Goal: Information Seeking & Learning: Learn about a topic

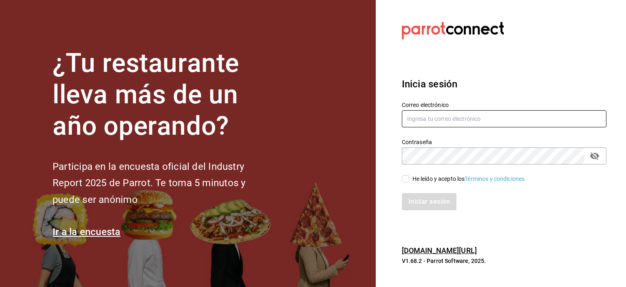
click at [427, 120] on input "text" at bounding box center [504, 118] width 205 height 17
type input "bprminas@hotmail.com"
click at [408, 179] on input "He leído y acepto los Términos y condiciones." at bounding box center [405, 178] width 7 height 7
checkbox input "true"
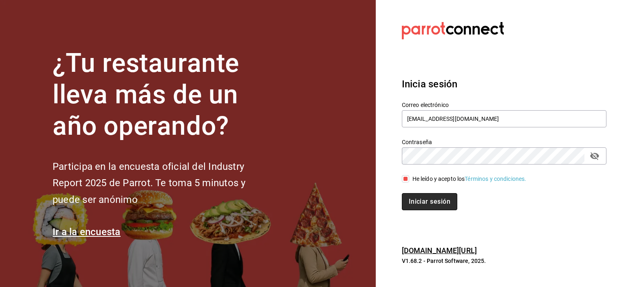
click at [425, 200] on button "Iniciar sesión" at bounding box center [429, 201] width 55 height 17
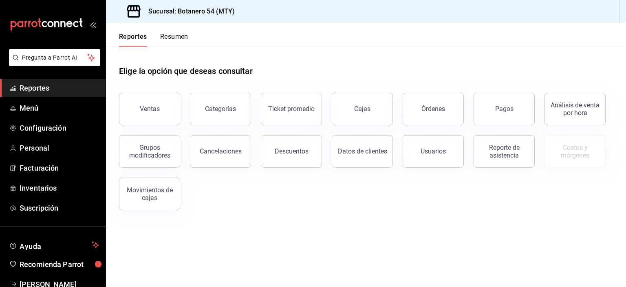
click at [31, 89] on span "Reportes" at bounding box center [59, 87] width 79 height 11
click at [295, 111] on div "Ticket promedio" at bounding box center [291, 109] width 46 height 8
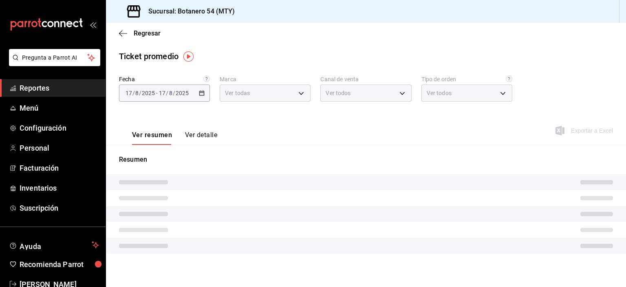
type input "d563b5a3-9402-4110-9b0e-9babda809fc2"
type input "PARROT,UBER_EATS,RAPPI,DIDI_FOOD,ONLINE"
type input "29649e8a-922b-49f8-a788-bfd5f24705dc,0baba1ef-ed22-446c-a07c-2184bbc9b86d,8367f…"
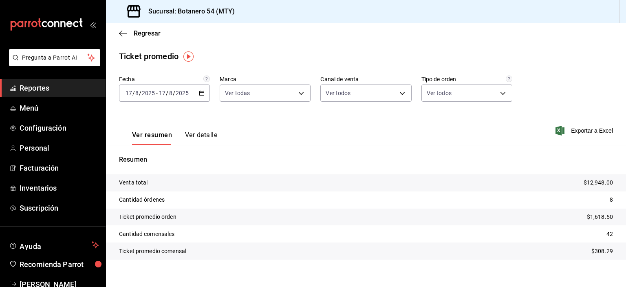
click at [202, 137] on button "Ver detalle" at bounding box center [201, 138] width 32 height 14
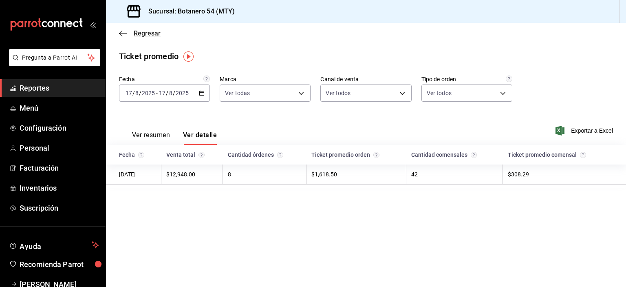
click at [121, 34] on icon "button" at bounding box center [123, 33] width 8 height 7
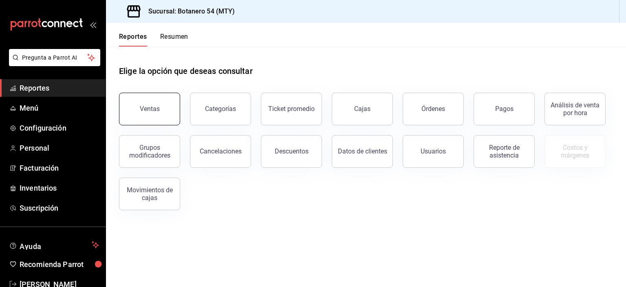
click at [153, 108] on div "Ventas" at bounding box center [150, 109] width 20 height 8
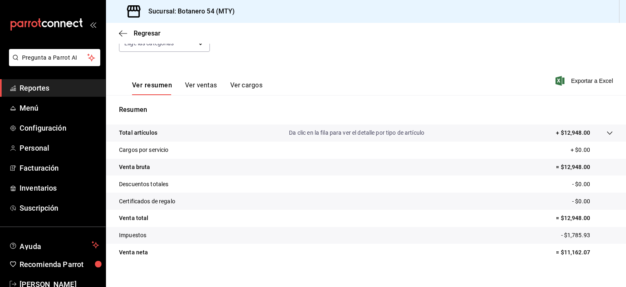
scroll to position [104, 0]
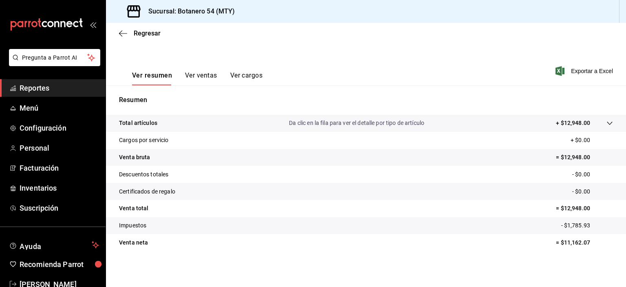
click at [203, 77] on button "Ver ventas" at bounding box center [201, 78] width 32 height 14
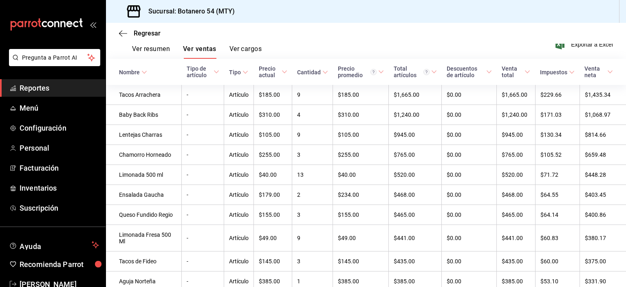
scroll to position [139, 0]
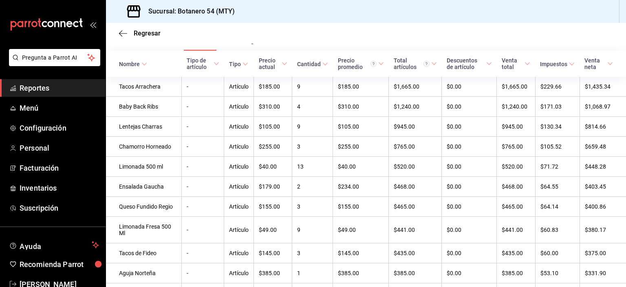
click at [206, 67] on span "Tipo de artículo" at bounding box center [203, 63] width 33 height 13
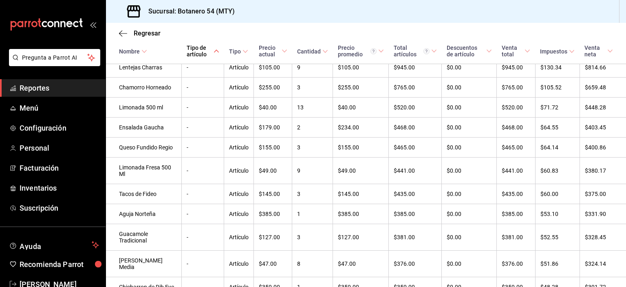
scroll to position [0, 0]
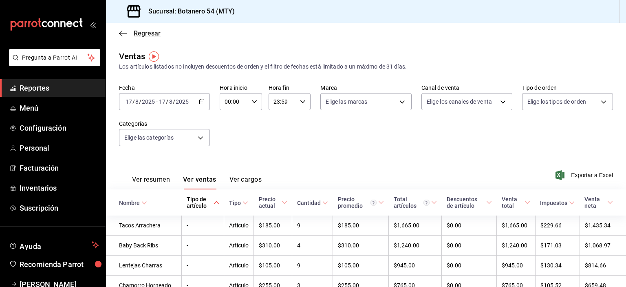
click at [123, 35] on icon "button" at bounding box center [123, 33] width 8 height 7
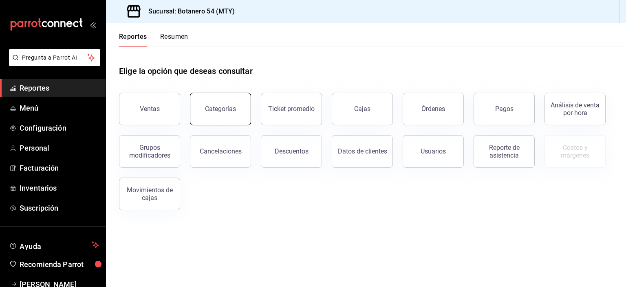
click at [225, 116] on button "Categorías" at bounding box center [220, 109] width 61 height 33
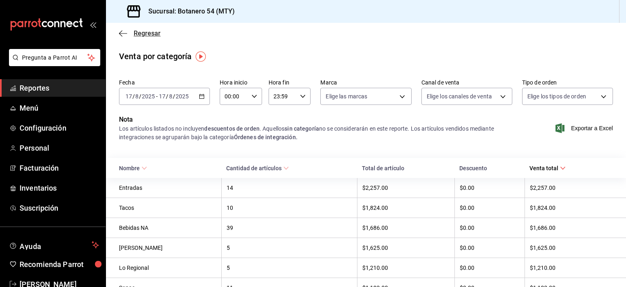
click at [124, 36] on icon "button" at bounding box center [123, 33] width 8 height 7
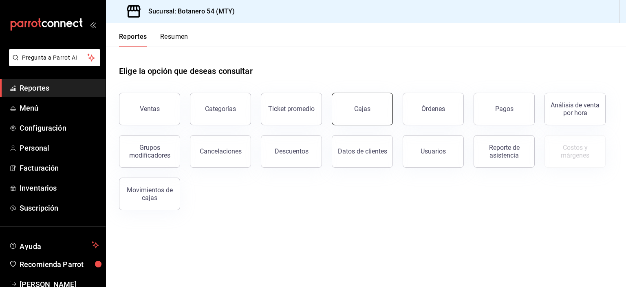
click at [374, 119] on button "Cajas" at bounding box center [362, 109] width 61 height 33
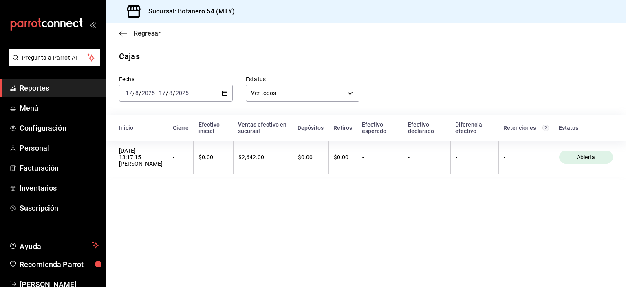
click at [125, 33] on icon "button" at bounding box center [123, 33] width 8 height 7
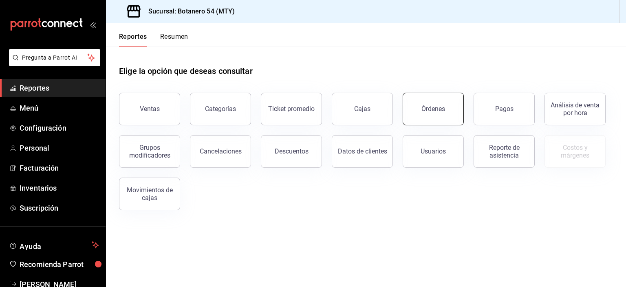
click at [434, 115] on button "Órdenes" at bounding box center [433, 109] width 61 height 33
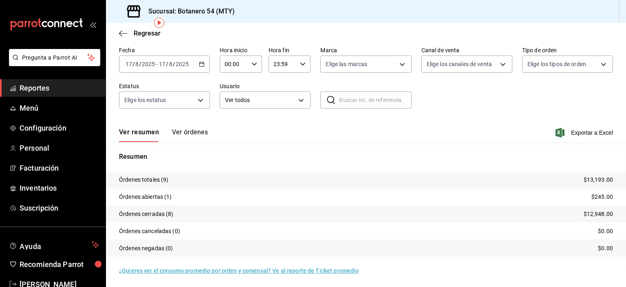
scroll to position [33, 0]
click at [192, 139] on button "Ver órdenes" at bounding box center [190, 134] width 36 height 14
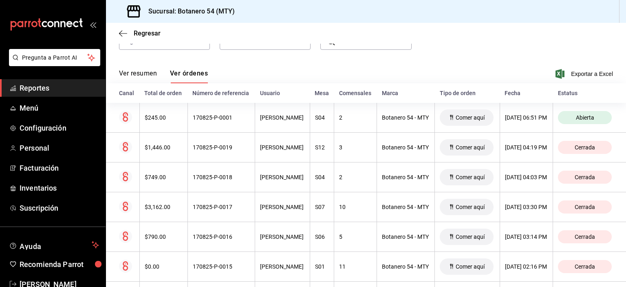
scroll to position [90, 0]
click at [40, 189] on span "Inventarios" at bounding box center [59, 187] width 79 height 11
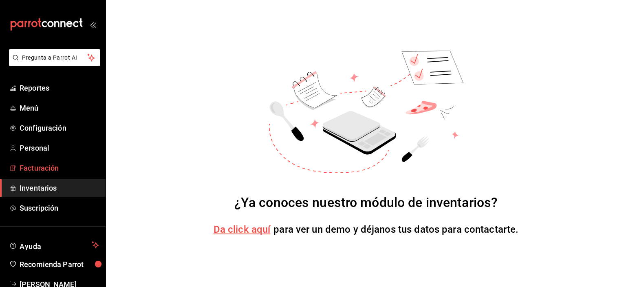
click at [44, 175] on link "Facturación" at bounding box center [53, 168] width 106 height 18
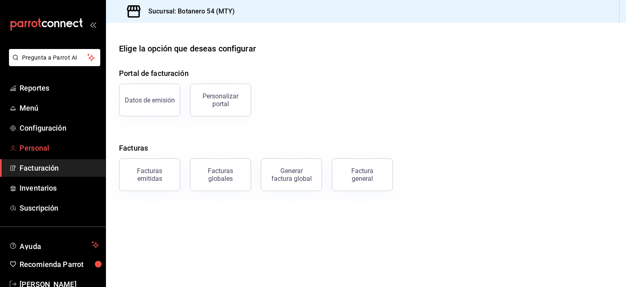
click at [46, 150] on span "Personal" at bounding box center [59, 147] width 79 height 11
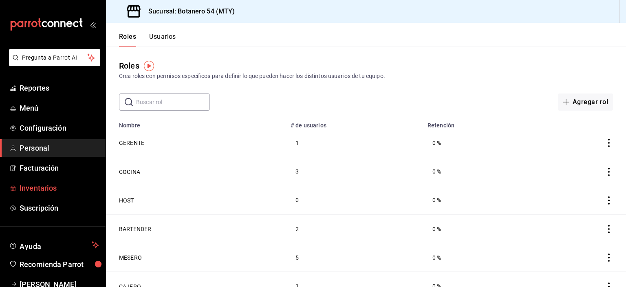
click at [48, 188] on span "Inventarios" at bounding box center [59, 187] width 79 height 11
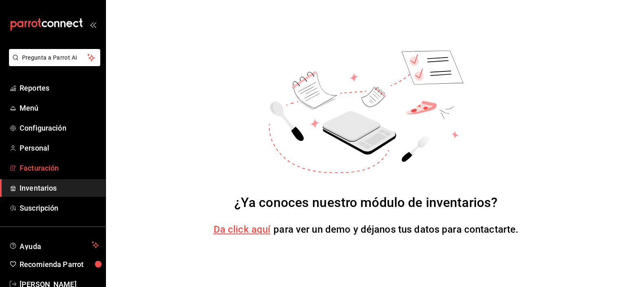
click at [38, 168] on span "Facturación" at bounding box center [59, 167] width 79 height 11
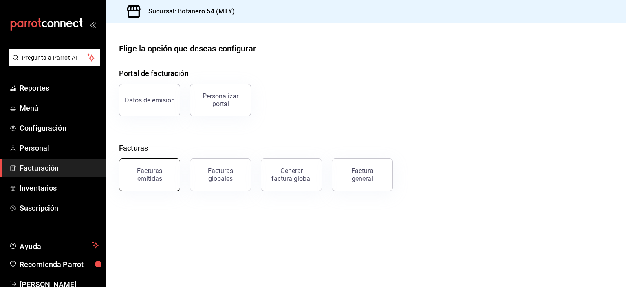
click at [154, 175] on div "Facturas emitidas" at bounding box center [149, 174] width 51 height 15
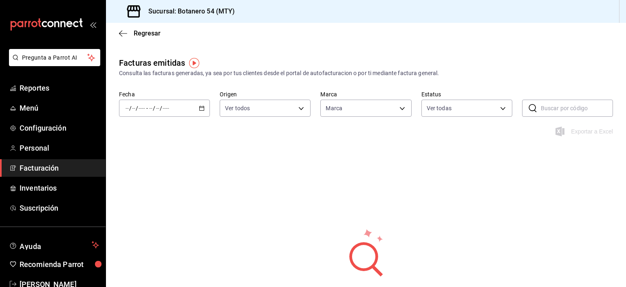
type input "d563b5a3-9402-4110-9b0e-9babda809fc2"
click at [203, 109] on \(Stroke\) "button" at bounding box center [201, 108] width 5 height 4
click at [154, 190] on span "Mes actual" at bounding box center [157, 187] width 63 height 9
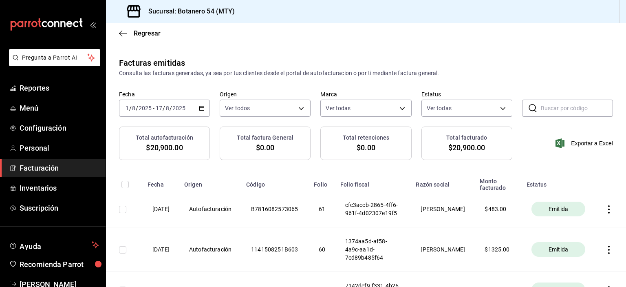
click at [201, 109] on icon "button" at bounding box center [202, 108] width 6 height 6
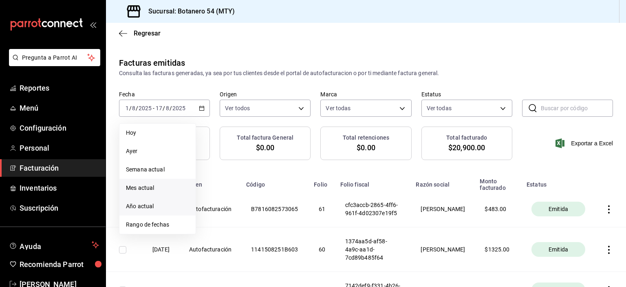
click at [150, 208] on span "Año actual" at bounding box center [157, 206] width 63 height 9
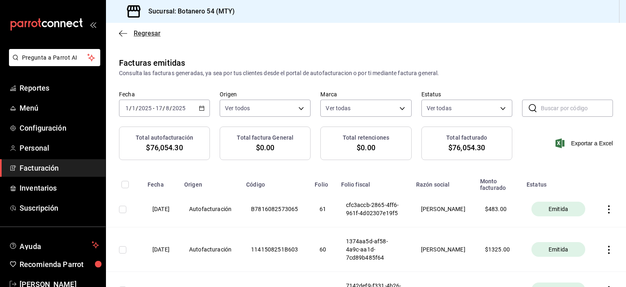
click at [121, 34] on icon "button" at bounding box center [123, 33] width 8 height 7
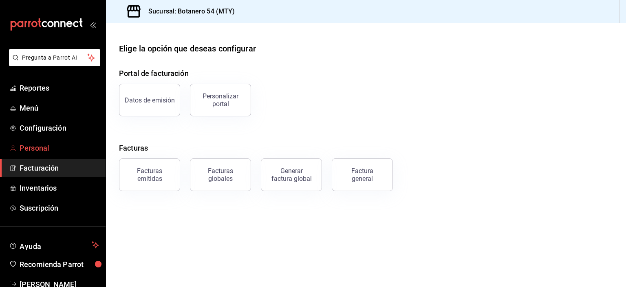
click at [41, 144] on span "Personal" at bounding box center [59, 147] width 79 height 11
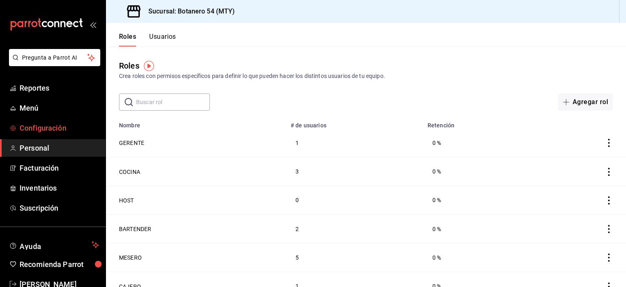
click at [41, 127] on span "Configuración" at bounding box center [59, 127] width 79 height 11
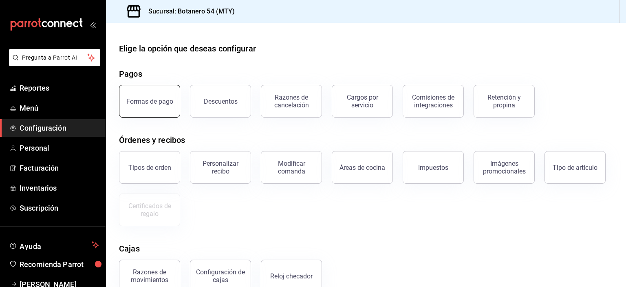
click at [157, 102] on div "Formas de pago" at bounding box center [149, 101] width 47 height 8
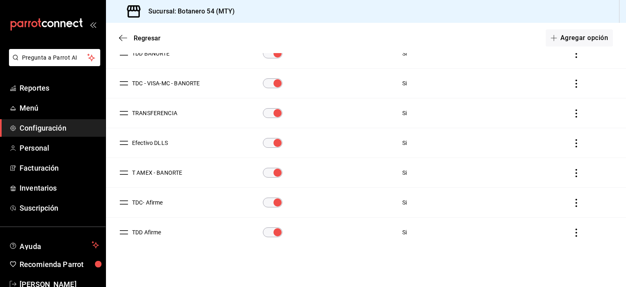
scroll to position [152, 0]
click at [269, 199] on input "paymentsTable" at bounding box center [277, 201] width 29 height 10
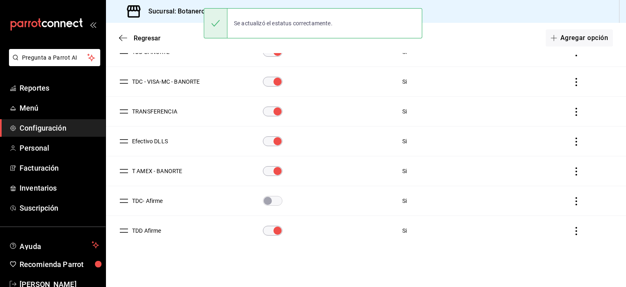
click at [269, 199] on input "paymentsTable" at bounding box center [267, 201] width 29 height 10
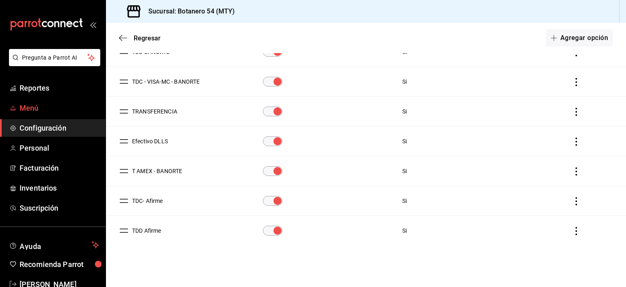
click at [35, 108] on span "Menú" at bounding box center [59, 107] width 79 height 11
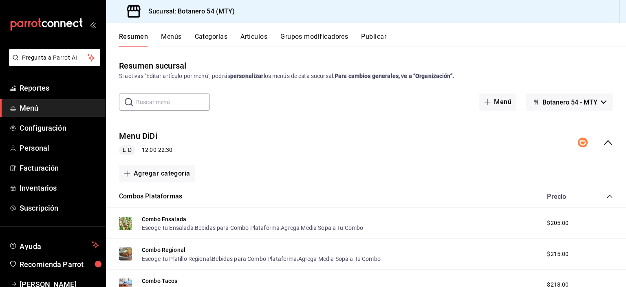
click at [603, 143] on icon "collapse-menu-row" at bounding box center [608, 142] width 10 height 10
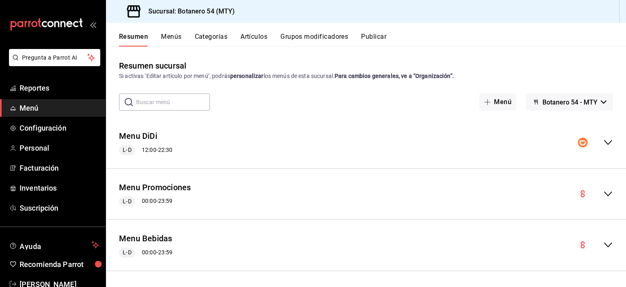
click at [604, 194] on icon "collapse-menu-row" at bounding box center [608, 193] width 8 height 5
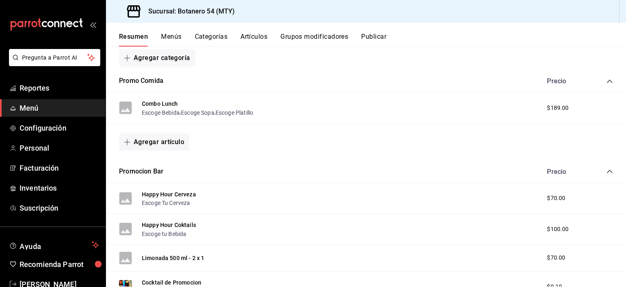
scroll to position [170, 0]
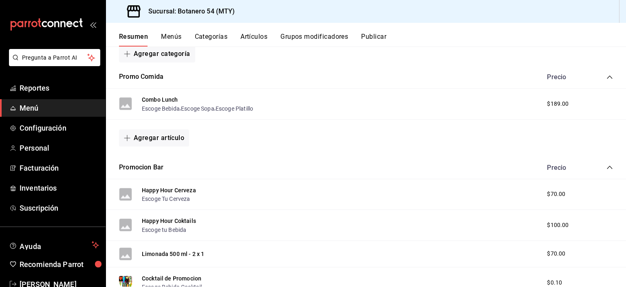
click at [484, 104] on div "Combo Lunch Escoge Bebida , Escoge Sopa , Escoge Platillo $189.00" at bounding box center [366, 103] width 520 height 31
click at [128, 104] on rect at bounding box center [125, 103] width 13 height 13
click at [124, 104] on rect at bounding box center [125, 103] width 13 height 13
click at [208, 137] on div "Agregar artículo" at bounding box center [366, 137] width 494 height 17
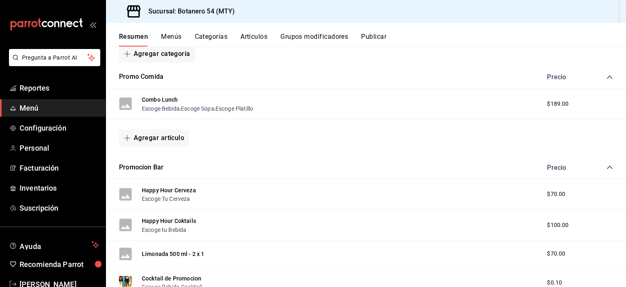
click at [178, 37] on button "Menús" at bounding box center [171, 40] width 20 height 14
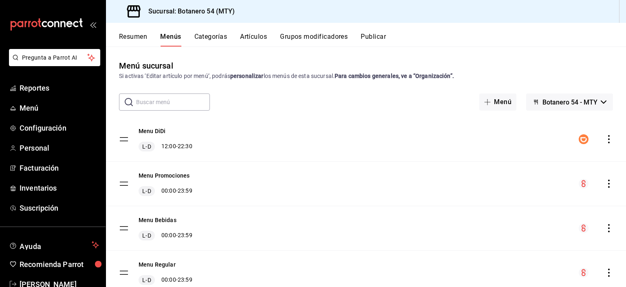
click at [605, 185] on icon "actions" at bounding box center [609, 183] width 8 height 8
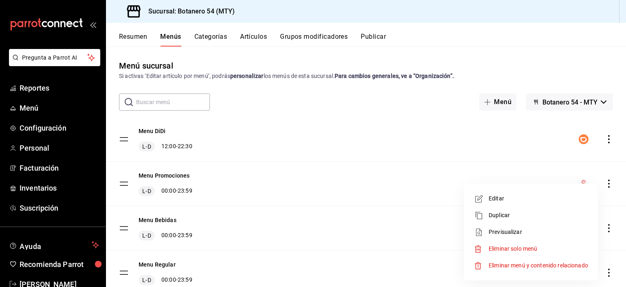
click at [602, 185] on div at bounding box center [313, 143] width 626 height 287
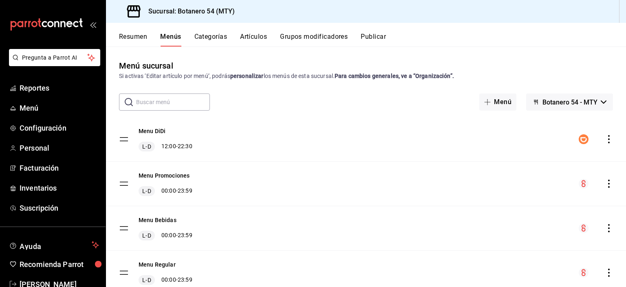
click at [215, 37] on button "Categorías" at bounding box center [210, 40] width 33 height 14
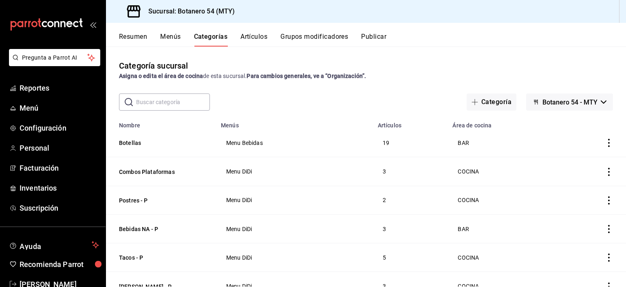
click at [251, 39] on button "Artículos" at bounding box center [254, 40] width 27 height 14
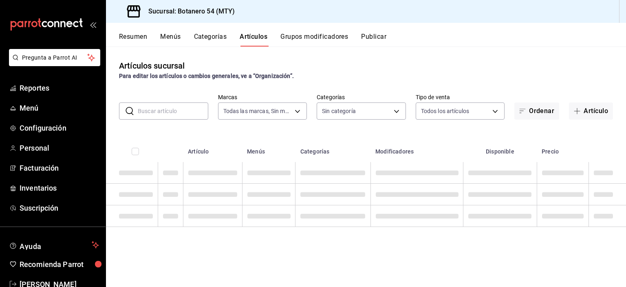
type input "d563b5a3-9402-4110-9b0e-9babda809fc2"
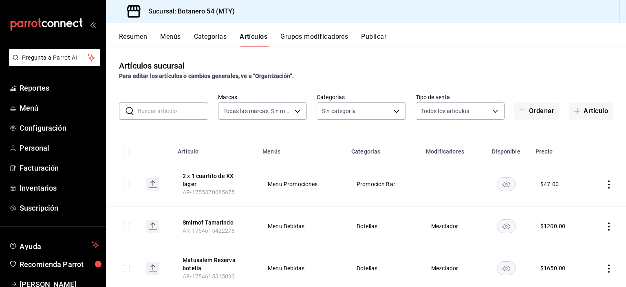
type input "91eebea4-4a99-491e-8e81-89d3fefdab82,b5676ef6-3d4a-4a05-be69-58a127acccf1,e615b…"
click at [608, 187] on icon "actions" at bounding box center [609, 184] width 2 height 8
click at [603, 187] on div at bounding box center [313, 143] width 626 height 287
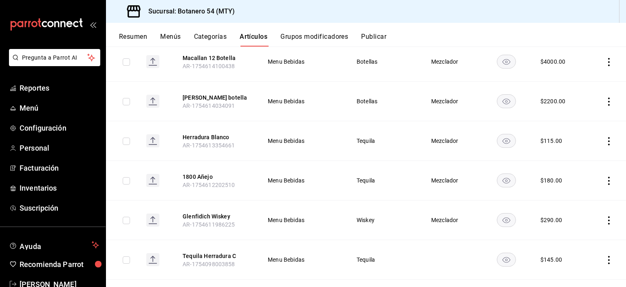
scroll to position [703, 0]
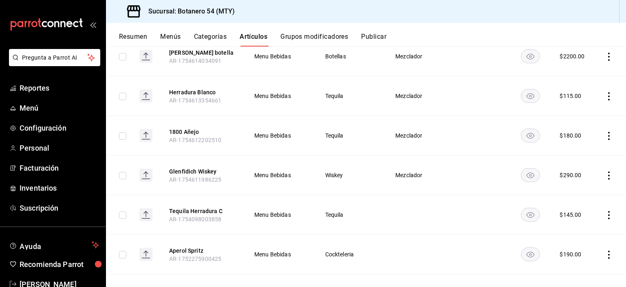
click at [147, 218] on icon at bounding box center [146, 218] width 8 height 1
click at [214, 207] on button "Tequila Herradura C" at bounding box center [201, 211] width 65 height 8
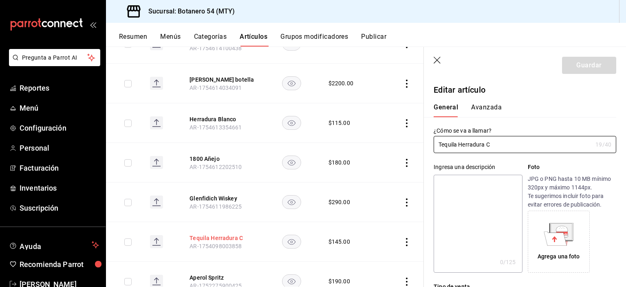
type input "$145.00"
radio input "false"
radio input "true"
click at [437, 58] on icon "button" at bounding box center [438, 61] width 8 height 8
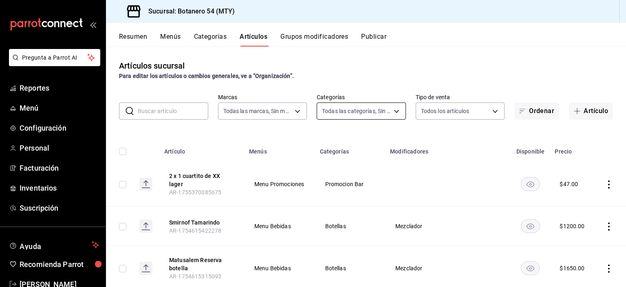
click at [393, 114] on body "Pregunta a Parrot AI Reportes Menú Configuración Personal Facturación Inventari…" at bounding box center [313, 143] width 626 height 287
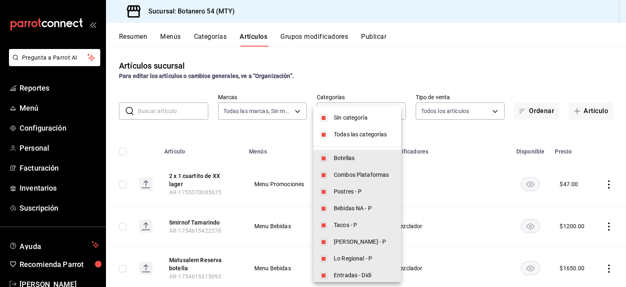
click at [395, 81] on div at bounding box center [313, 143] width 626 height 287
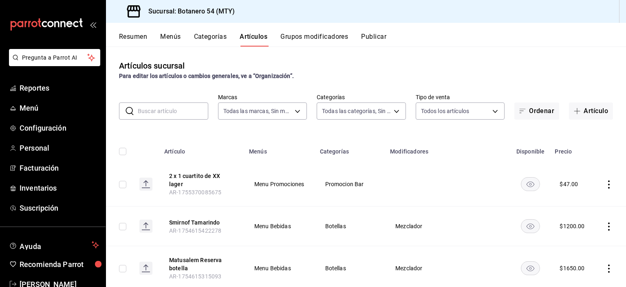
click at [319, 40] on button "Grupos modificadores" at bounding box center [314, 40] width 68 height 14
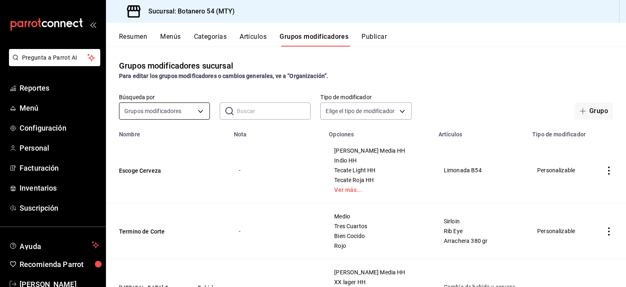
click at [198, 113] on body "Pregunta a Parrot AI Reportes Menú Configuración Personal Facturación Inventari…" at bounding box center [313, 143] width 626 height 287
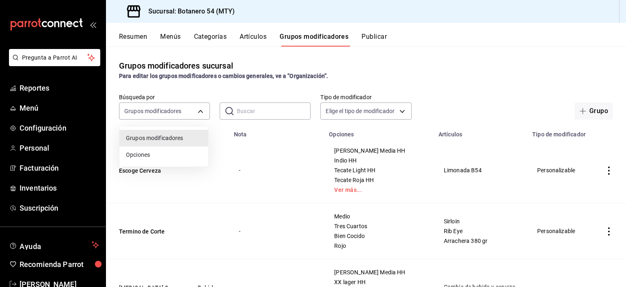
click at [200, 111] on div at bounding box center [313, 143] width 626 height 287
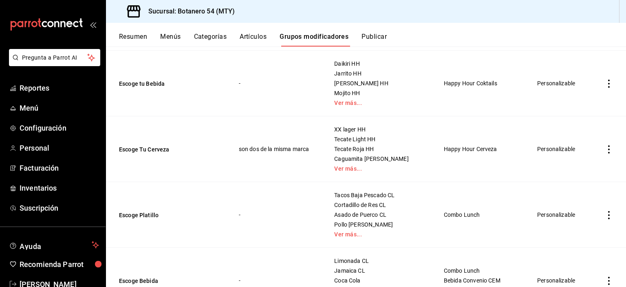
scroll to position [672, 0]
click at [605, 216] on icon "actions" at bounding box center [609, 214] width 8 height 8
click at [576, 235] on span "Editar" at bounding box center [578, 231] width 21 height 9
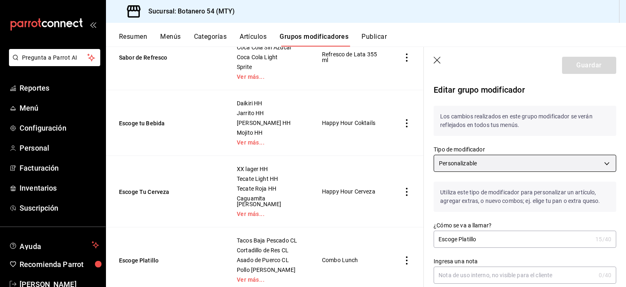
click at [598, 168] on body "Pregunta a Parrot AI Reportes Menú Configuración Personal Facturación Inventari…" at bounding box center [313, 143] width 626 height 287
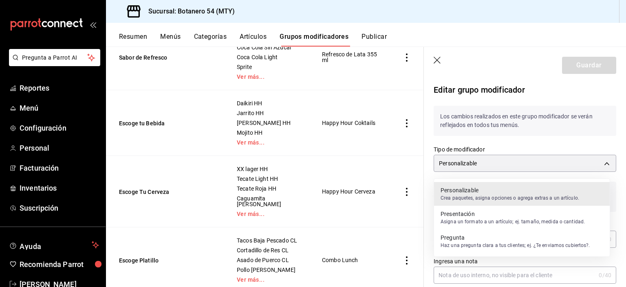
click at [597, 166] on div at bounding box center [313, 143] width 626 height 287
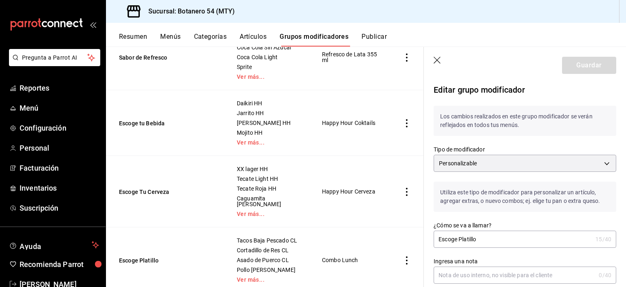
click at [436, 61] on icon "button" at bounding box center [438, 61] width 8 height 8
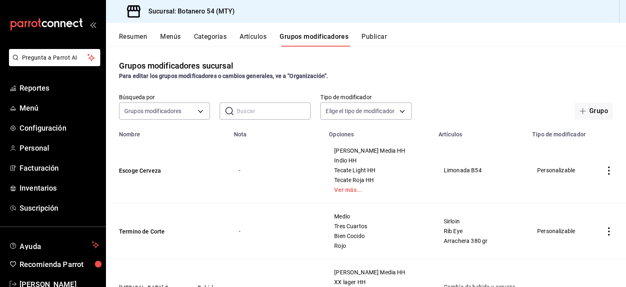
click at [260, 40] on button "Artículos" at bounding box center [253, 40] width 27 height 14
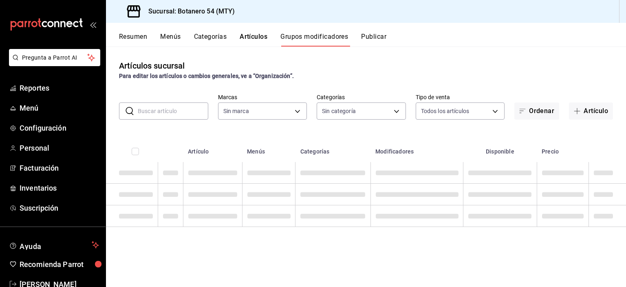
type input "d563b5a3-9402-4110-9b0e-9babda809fc2"
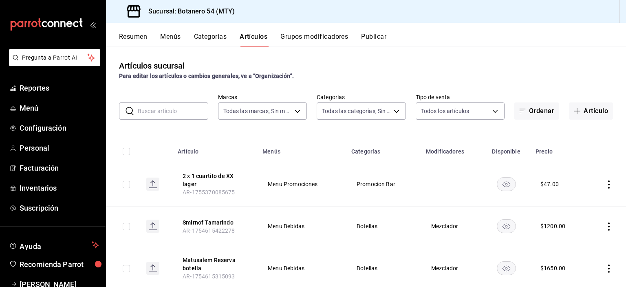
type input "91eebea4-4a99-491e-8e81-89d3fefdab82,b5676ef6-3d4a-4a05-be69-58a127acccf1,e615b…"
click at [126, 186] on input "checkbox" at bounding box center [126, 184] width 7 height 7
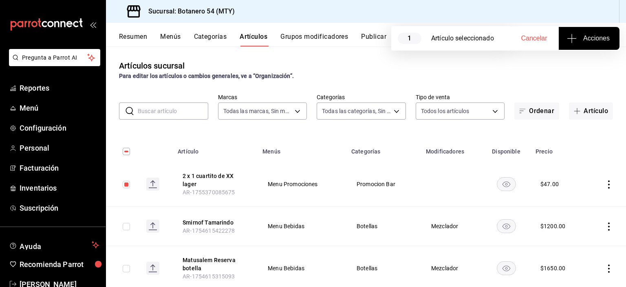
click at [577, 42] on span "Acciones" at bounding box center [589, 38] width 41 height 10
click at [588, 41] on div at bounding box center [313, 143] width 626 height 287
click at [534, 41] on span "Cancelar" at bounding box center [534, 38] width 26 height 7
checkbox input "false"
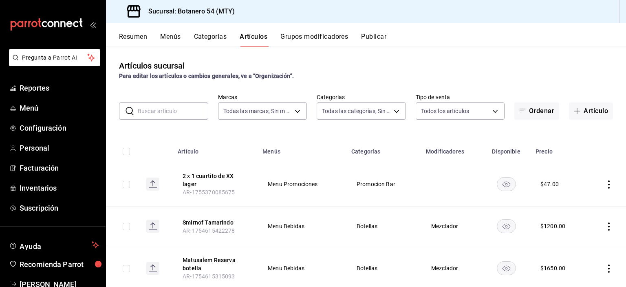
click at [605, 186] on icon "actions" at bounding box center [609, 184] width 8 height 8
click at [577, 205] on span "Editar" at bounding box center [578, 203] width 21 height 9
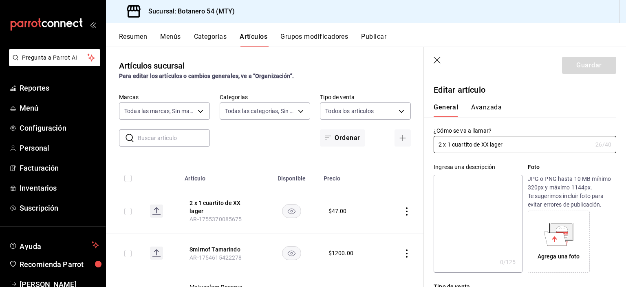
type input "$47.00"
click at [500, 105] on button "Avanzada" at bounding box center [486, 110] width 31 height 14
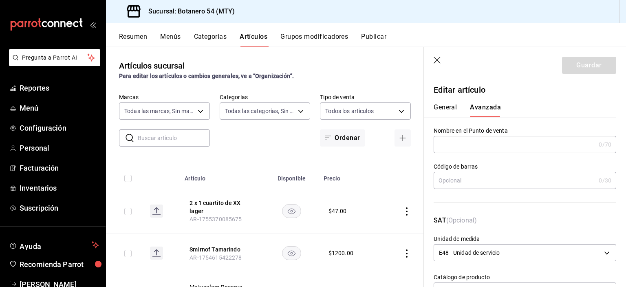
click at [435, 64] on icon "button" at bounding box center [438, 61] width 8 height 8
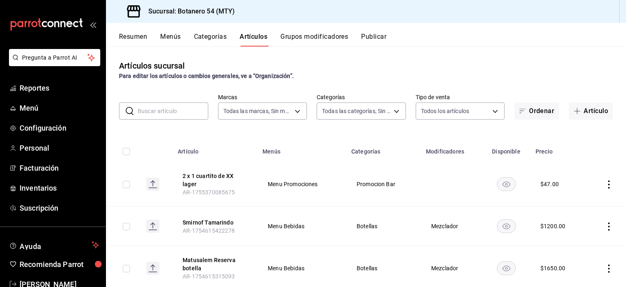
click at [504, 188] on rect "availability-product" at bounding box center [506, 183] width 19 height 13
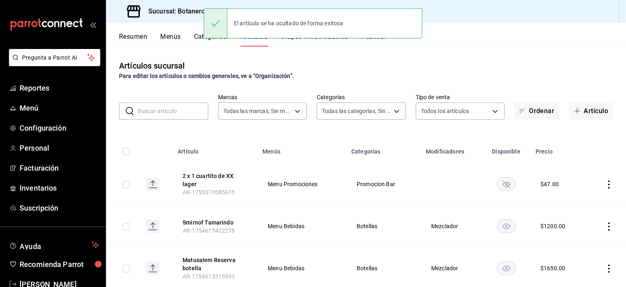
click at [506, 185] on rect "availability-product" at bounding box center [506, 183] width 19 height 13
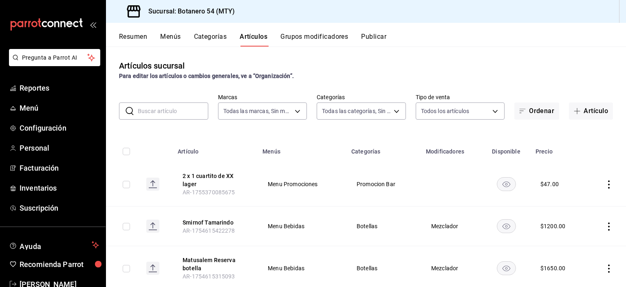
click at [608, 187] on icon "actions" at bounding box center [609, 184] width 2 height 8
click at [578, 208] on li "Editar" at bounding box center [571, 203] width 49 height 17
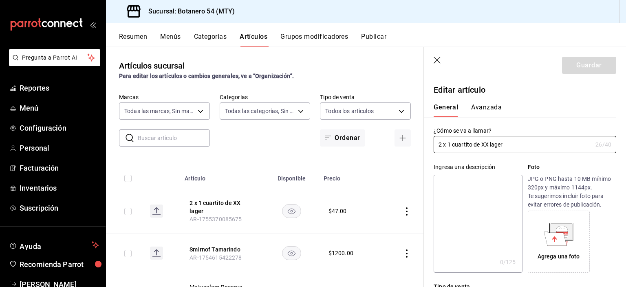
type input "$47.00"
click at [435, 62] on icon "button" at bounding box center [437, 60] width 7 height 7
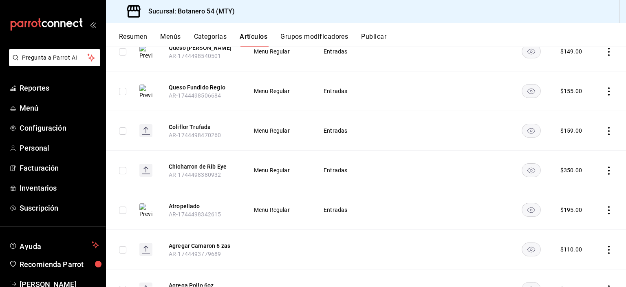
scroll to position [11536, 0]
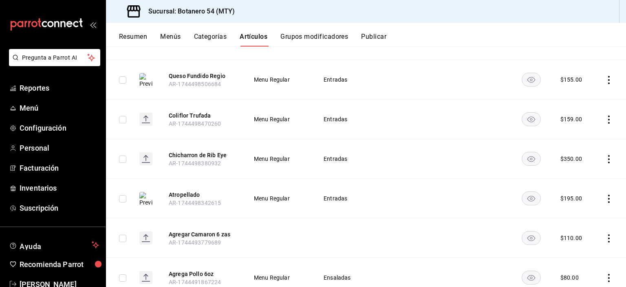
click at [212, 39] on button "Categorías" at bounding box center [210, 40] width 33 height 14
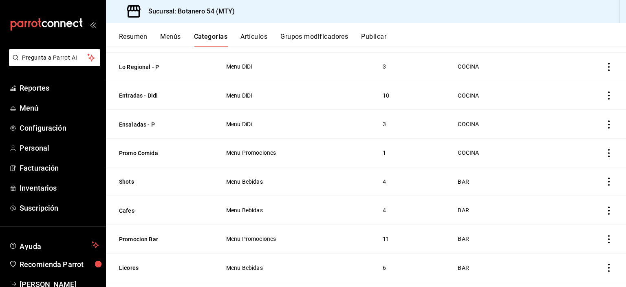
scroll to position [250, 0]
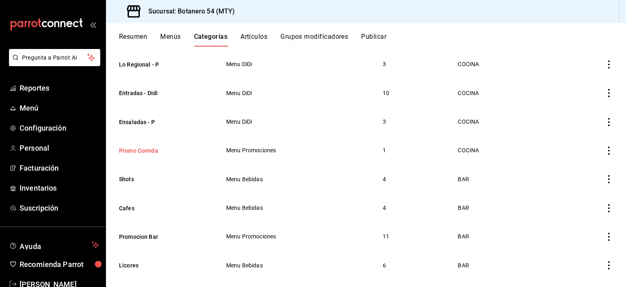
click at [159, 154] on button "Promo Comida" at bounding box center [160, 150] width 82 height 8
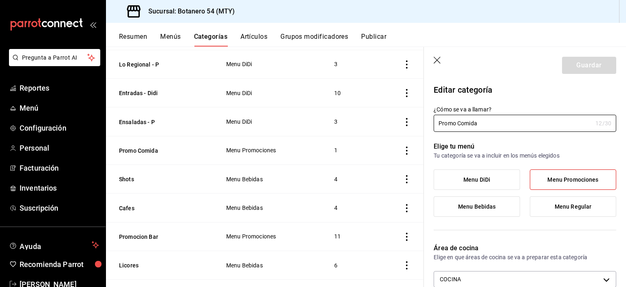
click at [266, 153] on div "Menu Promociones" at bounding box center [270, 150] width 89 height 7
click at [267, 155] on td "Menu Promociones" at bounding box center [270, 150] width 108 height 29
click at [403, 150] on icon "actions" at bounding box center [407, 150] width 8 height 8
click at [441, 63] on div at bounding box center [313, 143] width 626 height 287
click at [435, 63] on icon "button" at bounding box center [438, 61] width 8 height 8
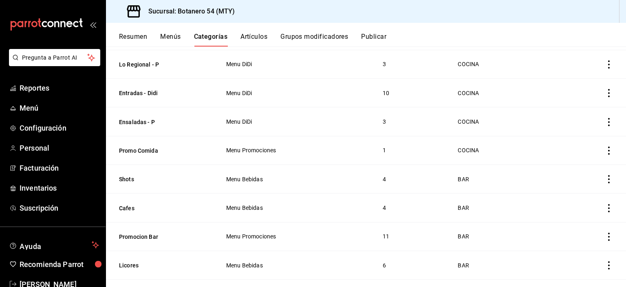
click at [605, 149] on icon "actions" at bounding box center [609, 150] width 8 height 8
click at [583, 172] on span "Editar" at bounding box center [578, 170] width 21 height 9
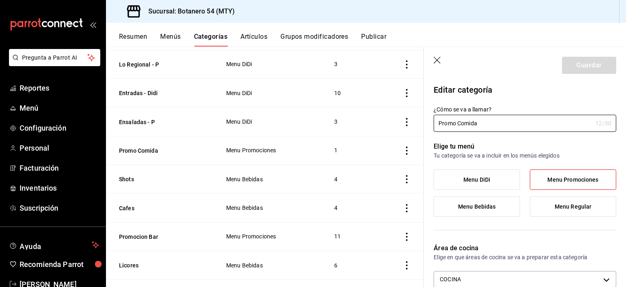
click at [437, 62] on icon "button" at bounding box center [438, 61] width 8 height 8
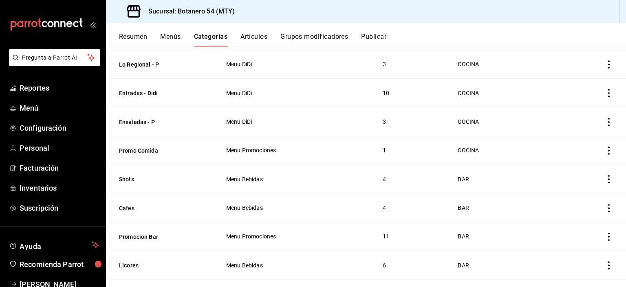
click at [608, 237] on icon "actions" at bounding box center [609, 236] width 2 height 8
click at [574, 237] on li "Editar" at bounding box center [571, 231] width 49 height 17
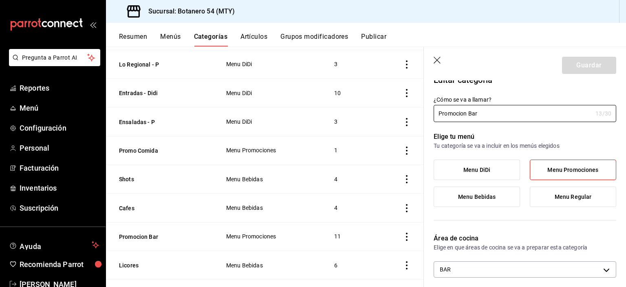
scroll to position [8, 0]
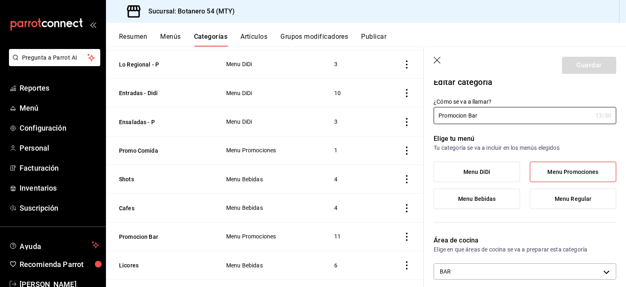
click at [594, 239] on p "Área de cocina" at bounding box center [525, 240] width 183 height 10
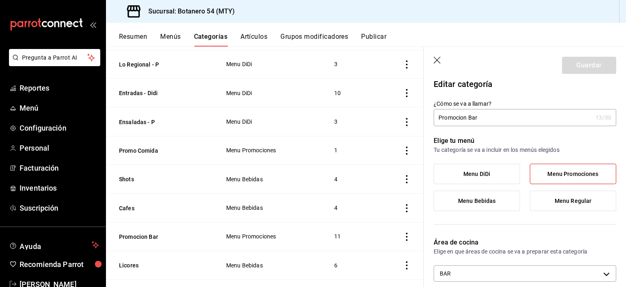
scroll to position [0, 0]
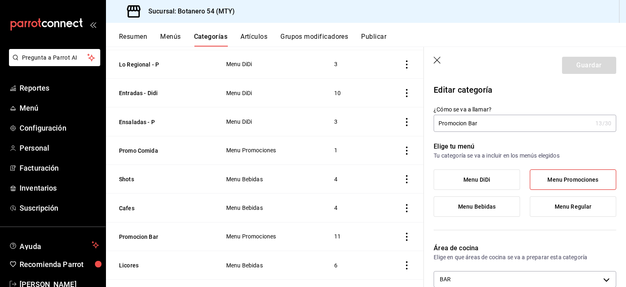
click at [263, 241] on td "Menu Promociones" at bounding box center [270, 236] width 108 height 29
click at [437, 62] on icon "button" at bounding box center [438, 61] width 8 height 8
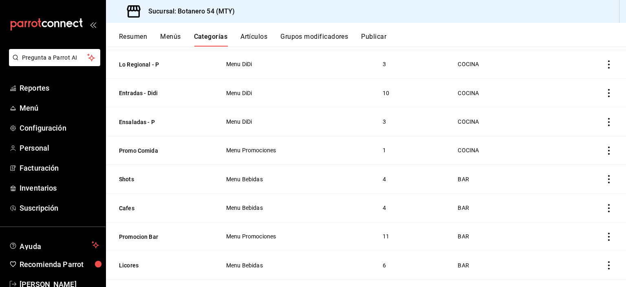
click at [263, 240] on td "Menu Promociones" at bounding box center [294, 236] width 157 height 29
click at [612, 240] on td "categoriesTable" at bounding box center [591, 236] width 69 height 29
click at [605, 238] on icon "actions" at bounding box center [609, 236] width 8 height 8
click at [566, 197] on div at bounding box center [313, 143] width 626 height 287
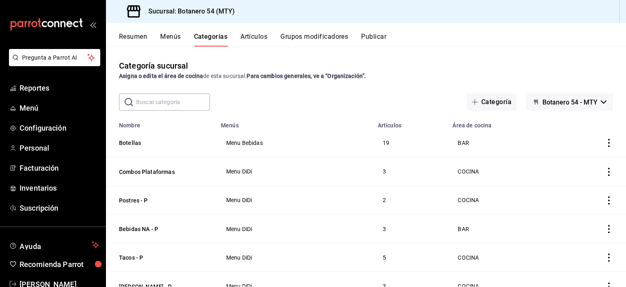
click at [138, 38] on button "Resumen" at bounding box center [133, 40] width 28 height 14
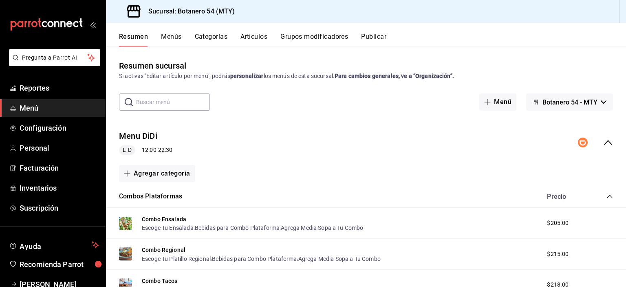
click at [603, 145] on icon "collapse-menu-row" at bounding box center [608, 142] width 10 height 10
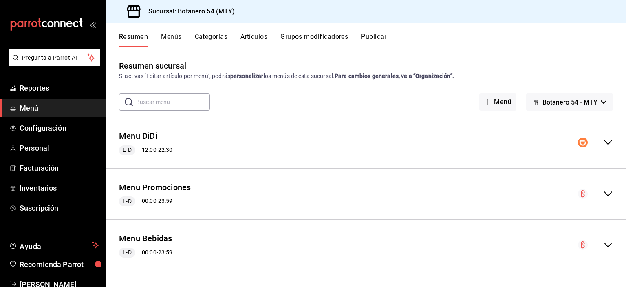
click at [601, 103] on icon "button" at bounding box center [604, 101] width 6 height 3
click at [597, 104] on div at bounding box center [313, 143] width 626 height 287
click at [600, 199] on div "Menu Promociones L-D 00:00 - 23:59" at bounding box center [366, 194] width 520 height 38
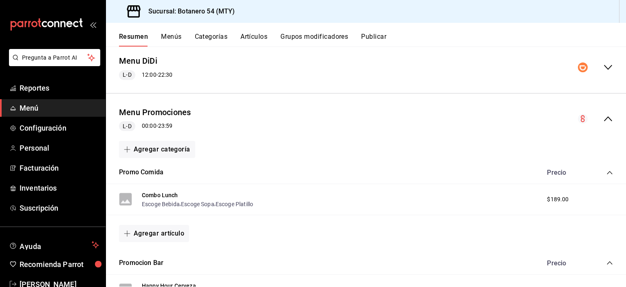
scroll to position [93, 0]
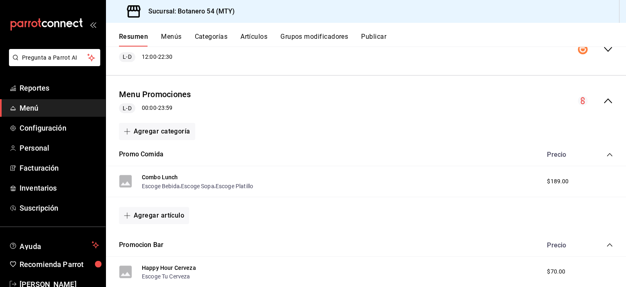
click at [127, 188] on div "Combo Lunch Escoge Bebida , Escoge Sopa , Escoge Platillo" at bounding box center [186, 181] width 134 height 18
click at [179, 186] on button "Escoge Bebida" at bounding box center [161, 186] width 38 height 8
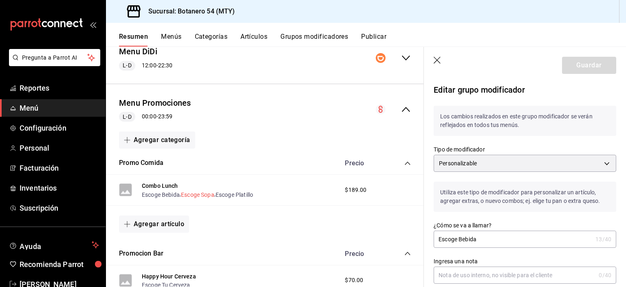
click at [198, 197] on button "Escoge Sopa" at bounding box center [197, 194] width 33 height 8
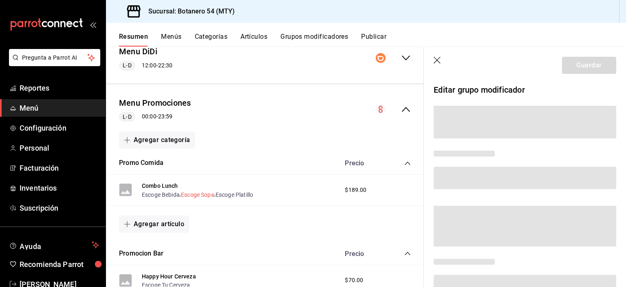
scroll to position [27, 0]
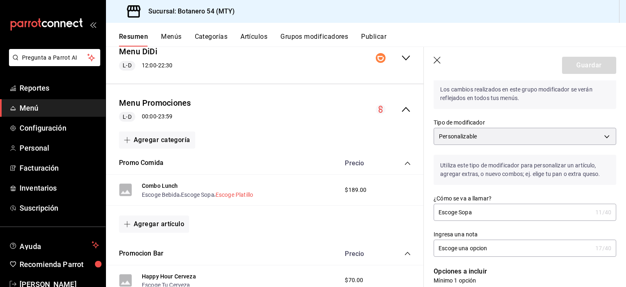
click at [243, 197] on button "Escoge Platillo" at bounding box center [235, 194] width 38 height 8
click at [264, 171] on div "Promo Comida Precio" at bounding box center [265, 163] width 318 height 23
click at [439, 63] on icon "button" at bounding box center [438, 61] width 8 height 8
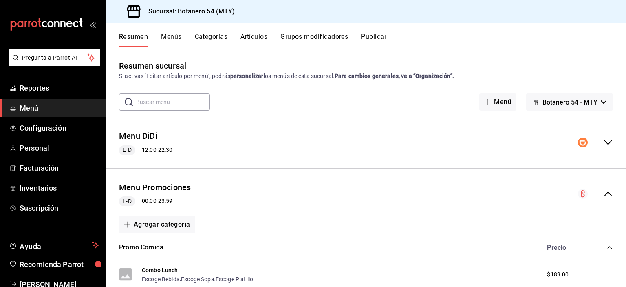
click at [174, 39] on button "Menús" at bounding box center [171, 40] width 20 height 14
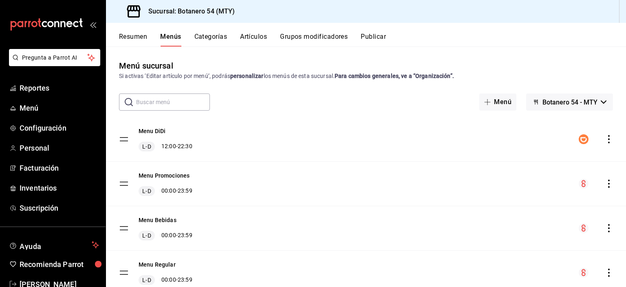
click at [608, 183] on icon "actions" at bounding box center [609, 183] width 2 height 8
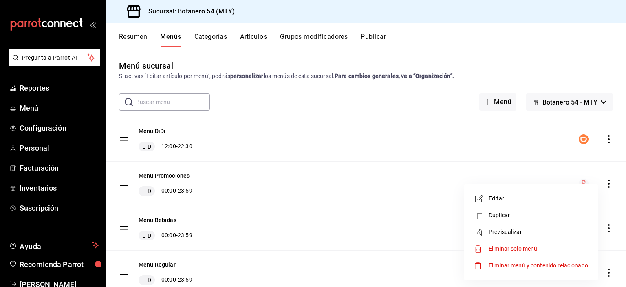
click at [501, 200] on span "Editar" at bounding box center [538, 198] width 99 height 9
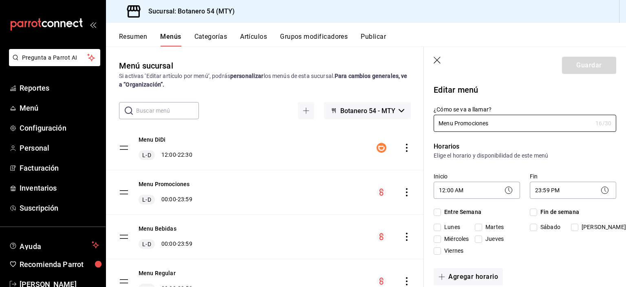
checkbox input "true"
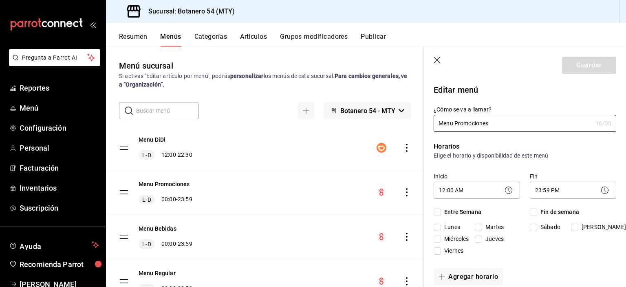
checkbox input "true"
click at [436, 60] on icon "button" at bounding box center [438, 61] width 8 height 8
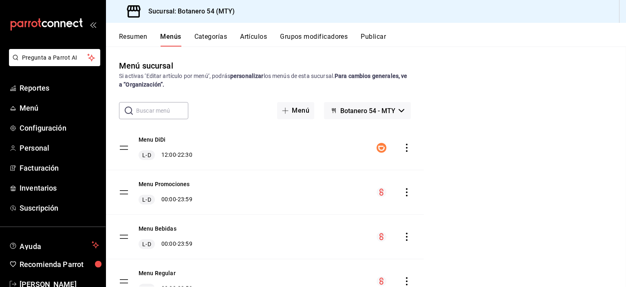
checkbox input "false"
type input "1755480048276"
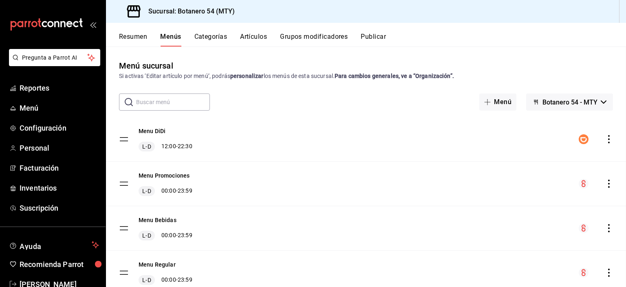
checkbox input "false"
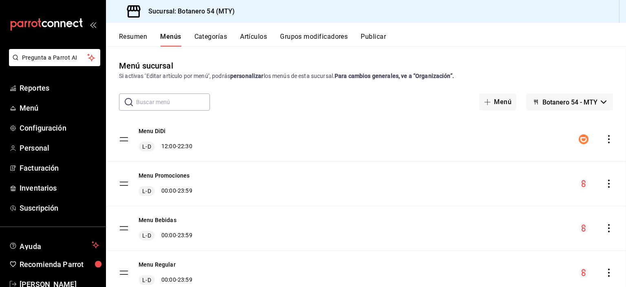
checkbox input "false"
click at [213, 41] on button "Categorías" at bounding box center [210, 40] width 33 height 14
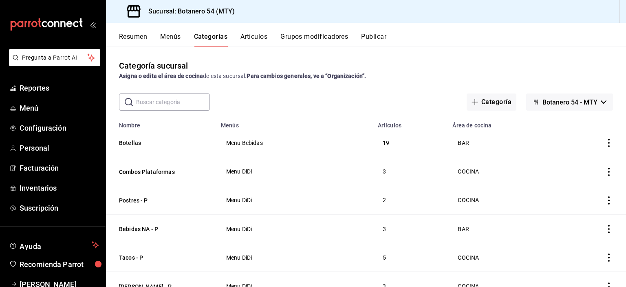
click at [177, 104] on input "text" at bounding box center [173, 102] width 74 height 16
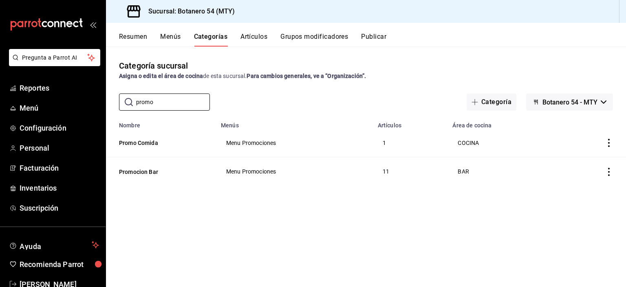
type input "promo"
click at [609, 146] on icon "actions" at bounding box center [609, 143] width 2 height 8
click at [583, 166] on li "Editar" at bounding box center [577, 162] width 49 height 17
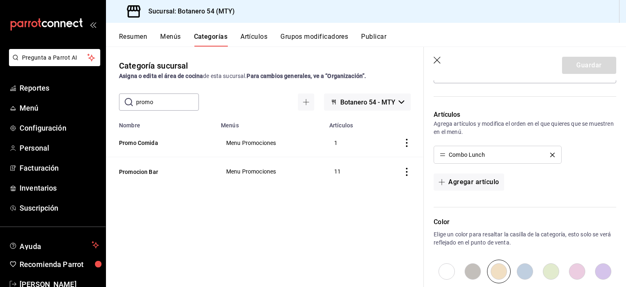
scroll to position [198, 0]
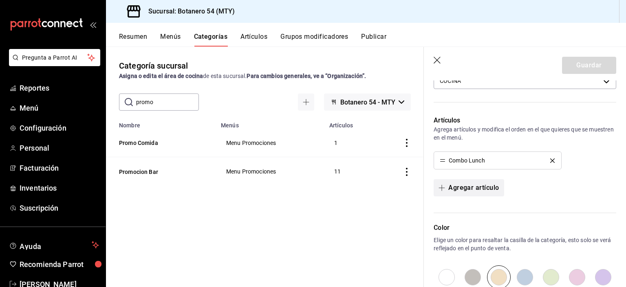
click at [480, 191] on button "Agregar artículo" at bounding box center [469, 187] width 70 height 17
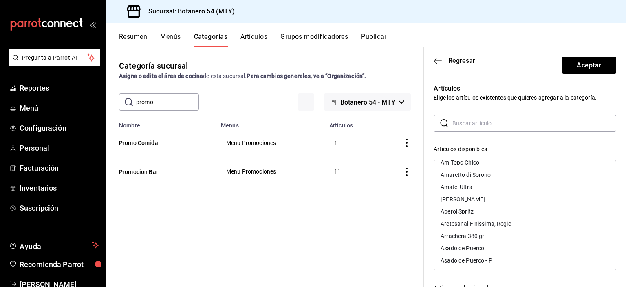
scroll to position [0, 0]
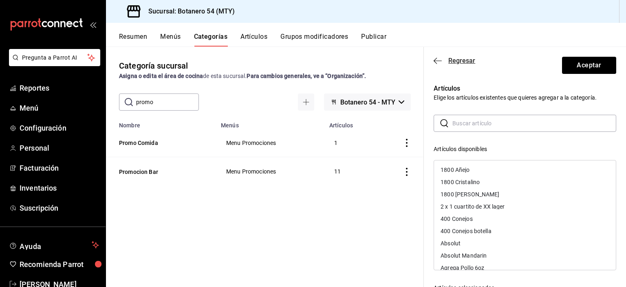
click at [437, 60] on icon "button" at bounding box center [438, 60] width 8 height 0
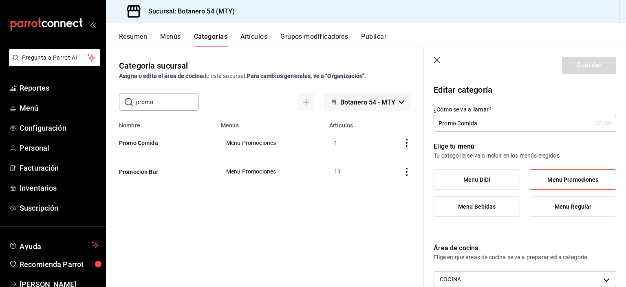
click at [437, 64] on icon "button" at bounding box center [438, 61] width 8 height 8
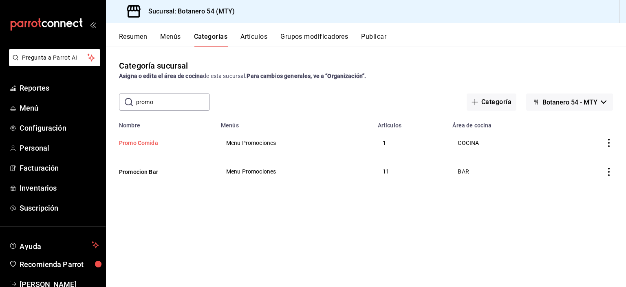
click at [149, 145] on button "Promo Comida" at bounding box center [160, 143] width 82 height 8
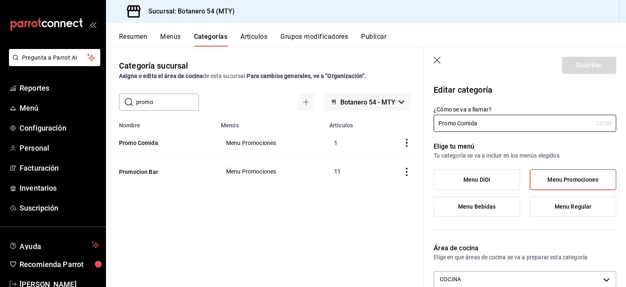
click at [258, 36] on button "Artículos" at bounding box center [254, 40] width 27 height 14
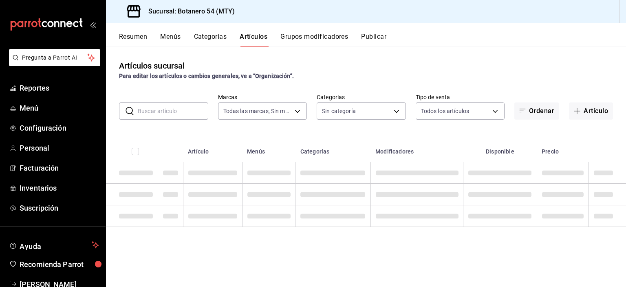
type input "d563b5a3-9402-4110-9b0e-9babda809fc2"
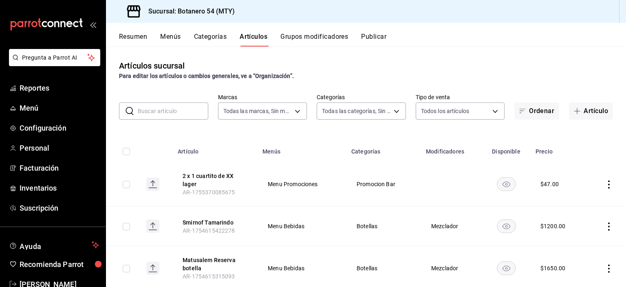
type input "91eebea4-4a99-491e-8e81-89d3fefdab82,b5676ef6-3d4a-4a05-be69-58a127acccf1,e615b…"
click at [490, 117] on body "Pregunta a Parrot AI Reportes Menú Configuración Personal Facturación Inventari…" at bounding box center [313, 143] width 626 height 287
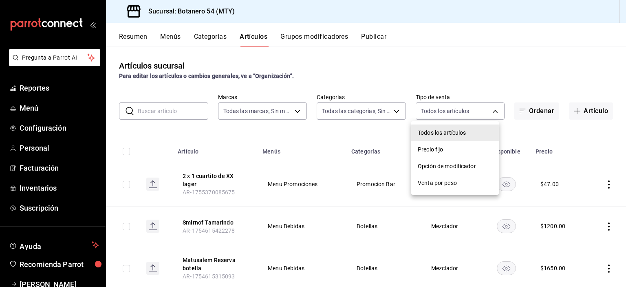
click at [439, 154] on li "Precio fijo" at bounding box center [455, 149] width 88 height 17
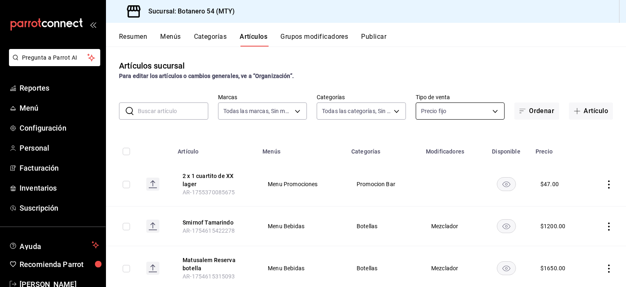
click at [488, 115] on body "Pregunta a Parrot AI Reportes Menú Configuración Personal Facturación Inventari…" at bounding box center [313, 143] width 626 height 287
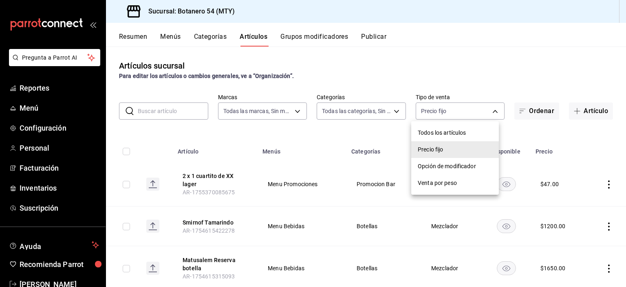
click at [459, 138] on li "Todos los artículos" at bounding box center [455, 132] width 88 height 17
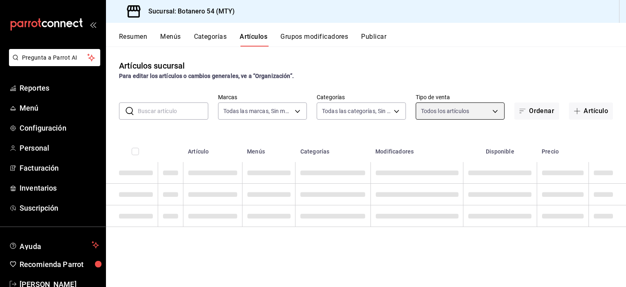
type input "ALL"
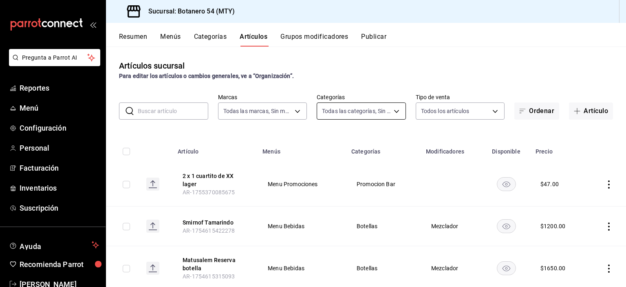
click at [395, 111] on body "Pregunta a Parrot AI Reportes Menú Configuración Personal Facturación Inventari…" at bounding box center [313, 143] width 626 height 287
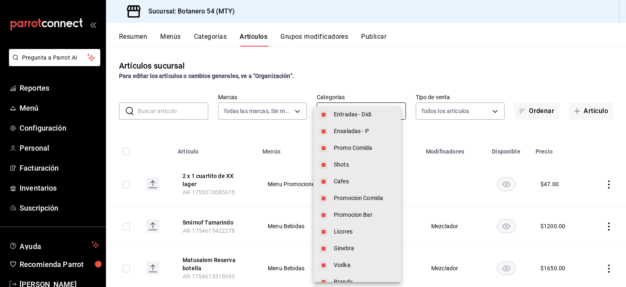
scroll to position [163, 0]
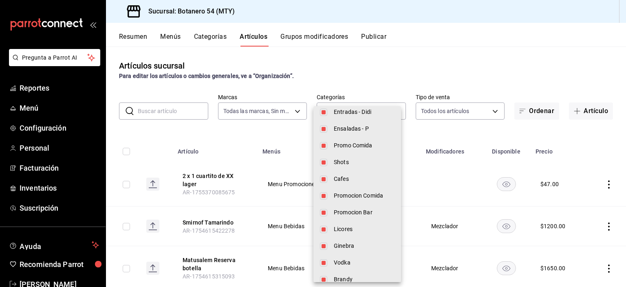
click at [367, 200] on li "Promocion Comida" at bounding box center [357, 195] width 88 height 17
type input "91eebea4-4a99-491e-8e81-89d3fefdab82,b5676ef6-3d4a-4a05-be69-58a127acccf1,e615b…"
checkbox input "false"
click at [369, 199] on span "Promocion Comida" at bounding box center [364, 195] width 61 height 9
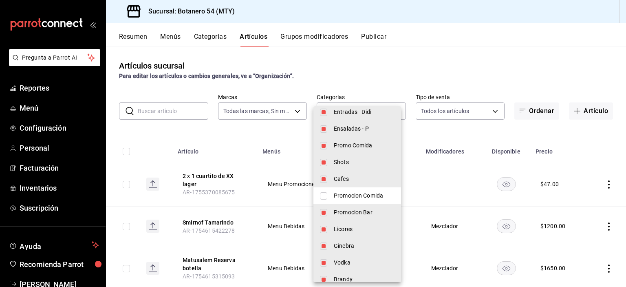
type input "91eebea4-4a99-491e-8e81-89d3fefdab82,b5676ef6-3d4a-4a05-be69-58a127acccf1,e615b…"
checkbox input "true"
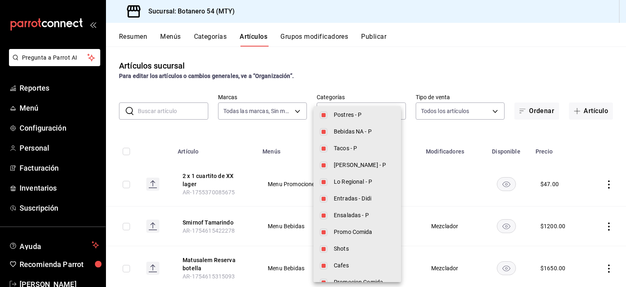
scroll to position [0, 0]
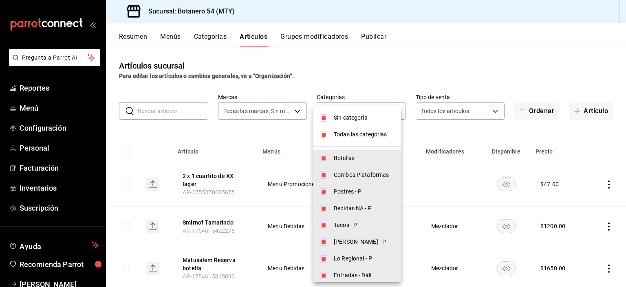
click at [324, 136] on input "checkbox" at bounding box center [323, 134] width 7 height 7
checkbox input "false"
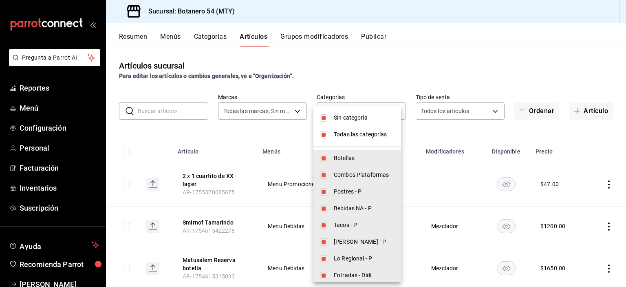
checkbox input "false"
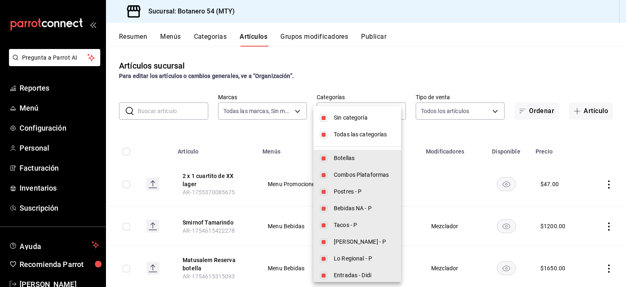
checkbox input "false"
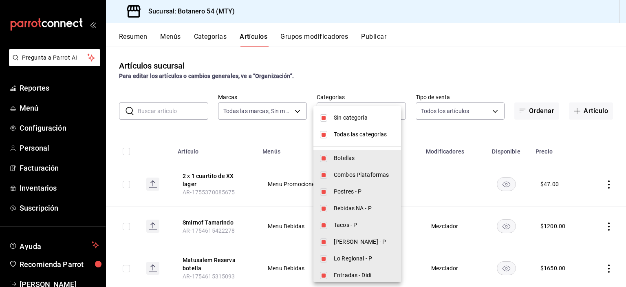
checkbox input "false"
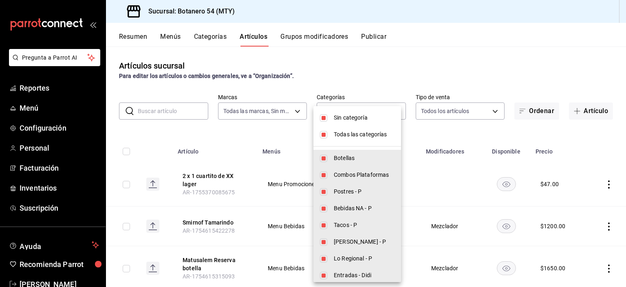
checkbox input "false"
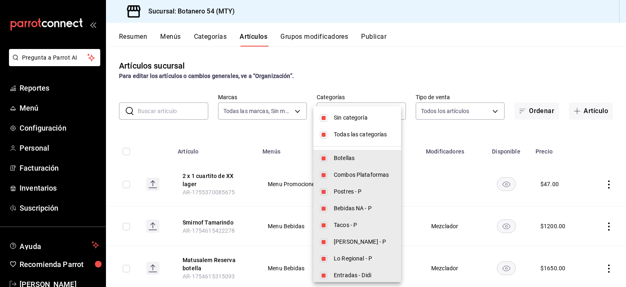
checkbox input "false"
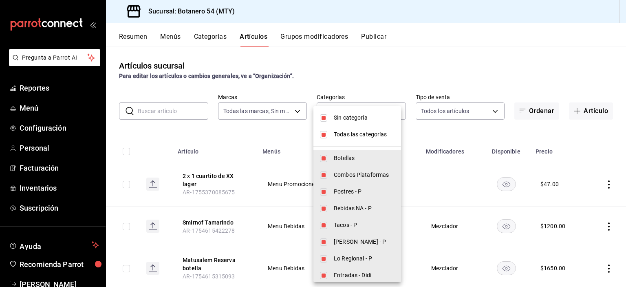
checkbox input "false"
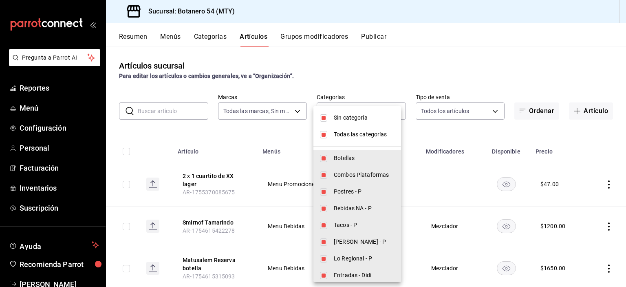
checkbox input "false"
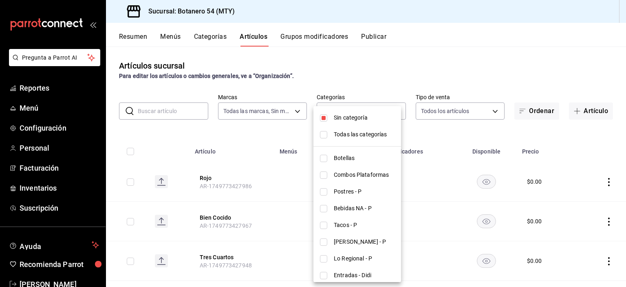
click at [323, 119] on input "checkbox" at bounding box center [323, 117] width 7 height 7
checkbox input "false"
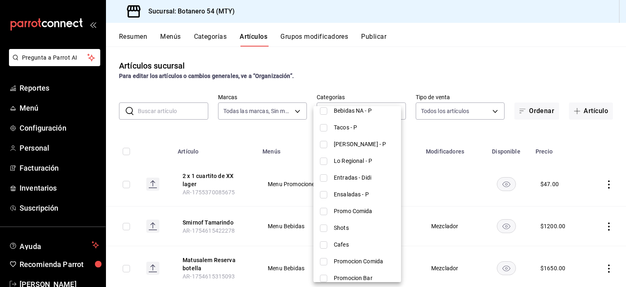
scroll to position [101, 0]
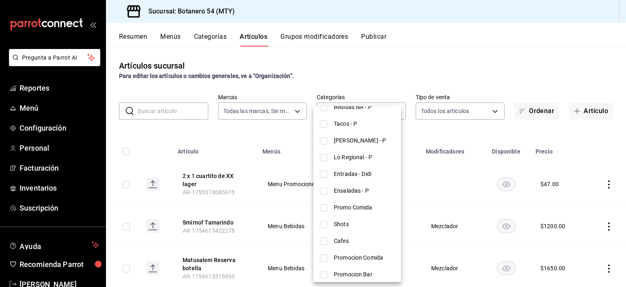
click at [363, 210] on span "Promo Comida" at bounding box center [364, 207] width 61 height 9
type input "79ed7580-db27-4131-94ca-7f1d04f9d488"
checkbox input "true"
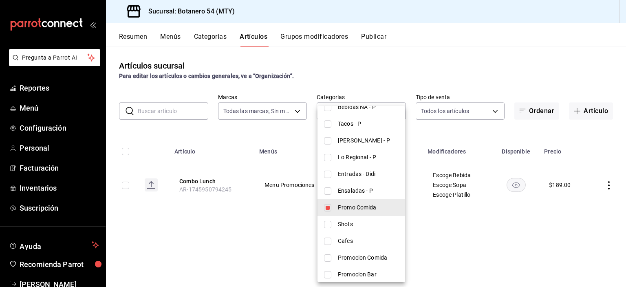
click at [286, 231] on div at bounding box center [313, 143] width 626 height 287
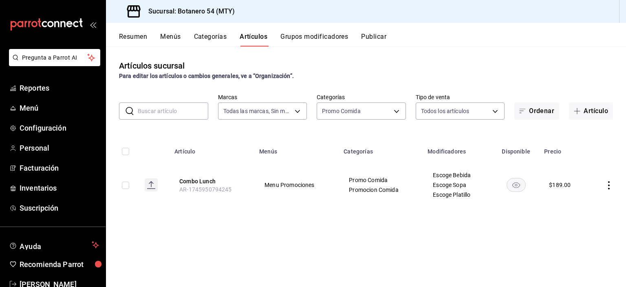
click at [609, 186] on icon "actions" at bounding box center [609, 185] width 8 height 8
click at [579, 209] on li "Editar" at bounding box center [577, 204] width 49 height 17
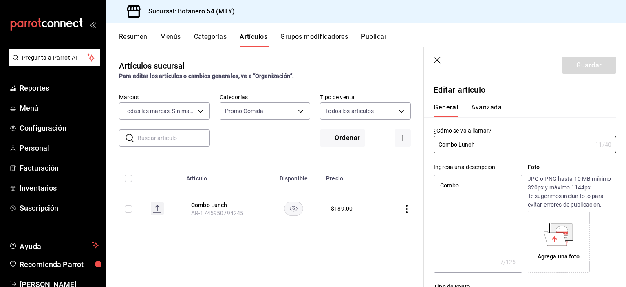
type textarea "x"
type input "$189.00"
radio input "false"
radio input "true"
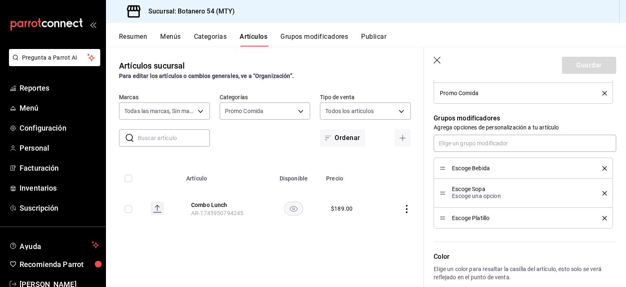
scroll to position [372, 0]
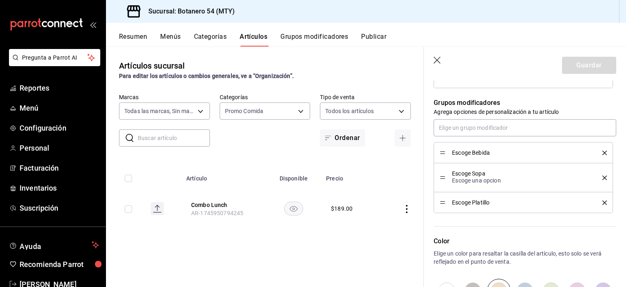
click at [448, 156] on div "Escoge Bebida" at bounding box center [523, 152] width 167 height 9
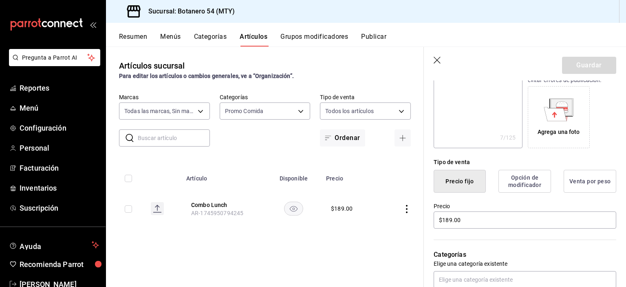
scroll to position [126, 0]
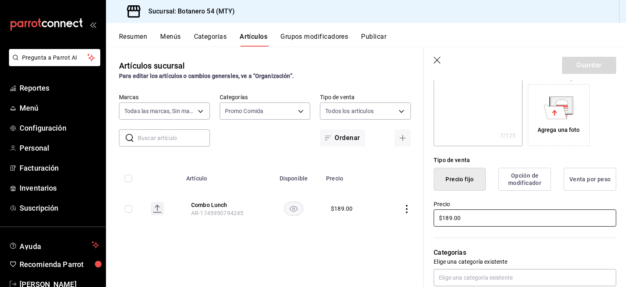
click at [464, 220] on input "$189.00" at bounding box center [525, 217] width 183 height 17
click at [437, 59] on icon "button" at bounding box center [438, 61] width 8 height 8
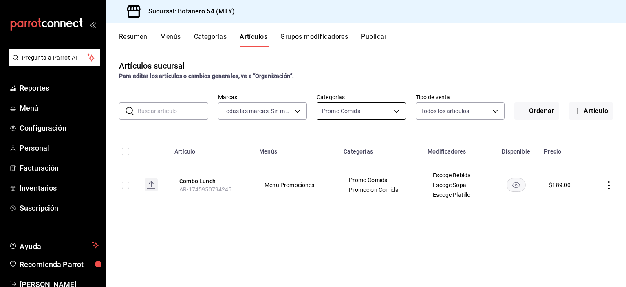
click at [399, 110] on body "Pregunta a Parrot AI Reportes Menú Configuración Personal Facturación Inventari…" at bounding box center [313, 143] width 626 height 287
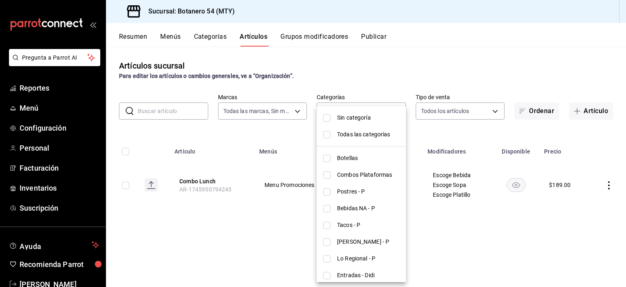
click at [393, 93] on div at bounding box center [313, 143] width 626 height 287
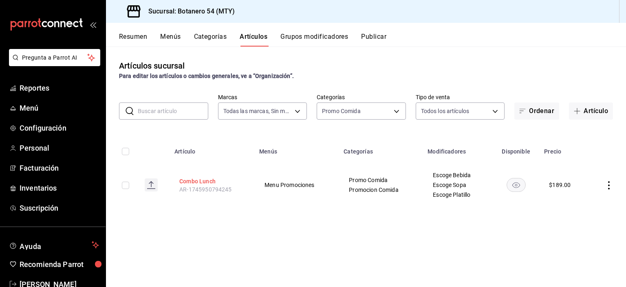
click at [202, 181] on button "Combo Lunch" at bounding box center [211, 181] width 65 height 8
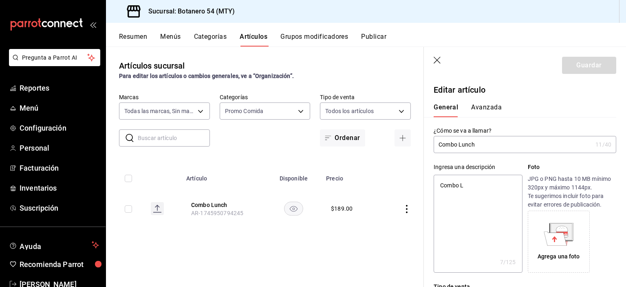
click at [437, 61] on icon "button" at bounding box center [438, 61] width 8 height 8
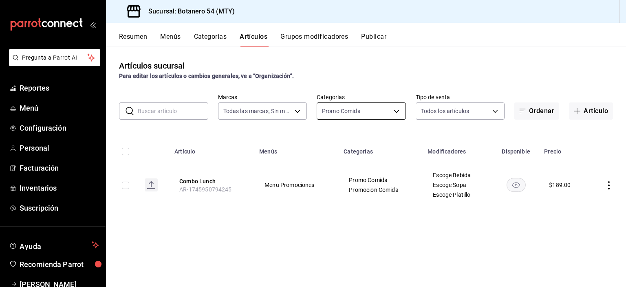
click at [396, 110] on body "Pregunta a Parrot AI Reportes Menú Configuración Personal Facturación Inventari…" at bounding box center [313, 143] width 626 height 287
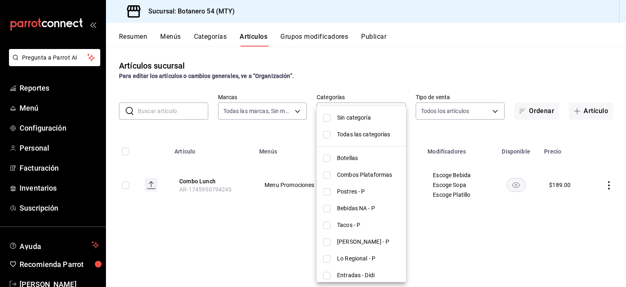
click at [364, 114] on span "Sin categoría" at bounding box center [368, 117] width 62 height 9
checkbox input "true"
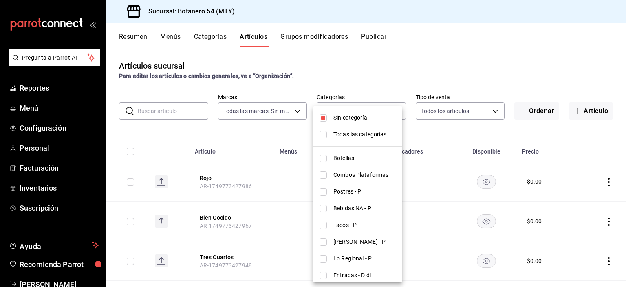
click at [323, 133] on input "checkbox" at bounding box center [323, 134] width 7 height 7
checkbox input "true"
type input "91eebea4-4a99-491e-8e81-89d3fefdab82,b5676ef6-3d4a-4a05-be69-58a127acccf1,e615b…"
checkbox input "true"
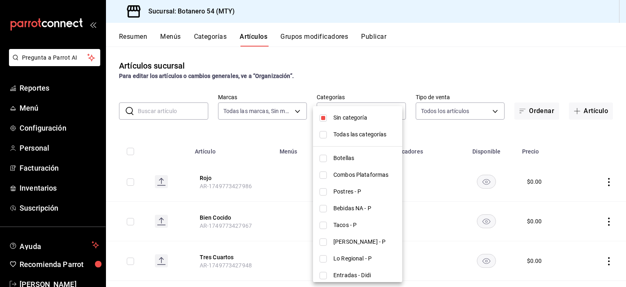
checkbox input "true"
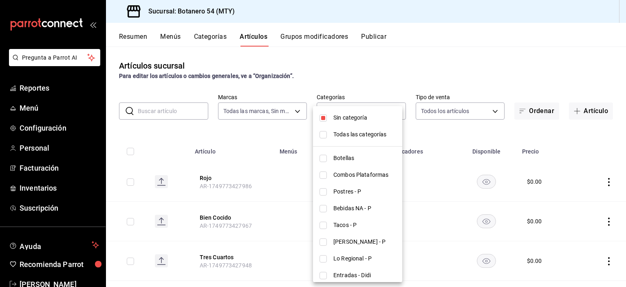
checkbox input "true"
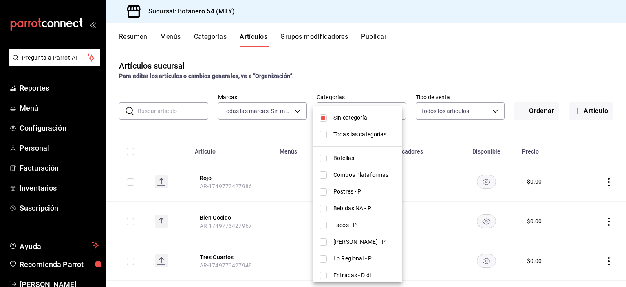
checkbox input "true"
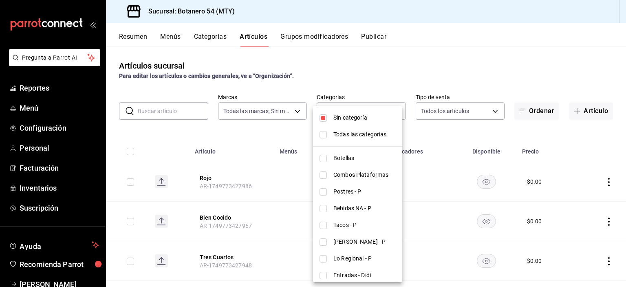
checkbox input "true"
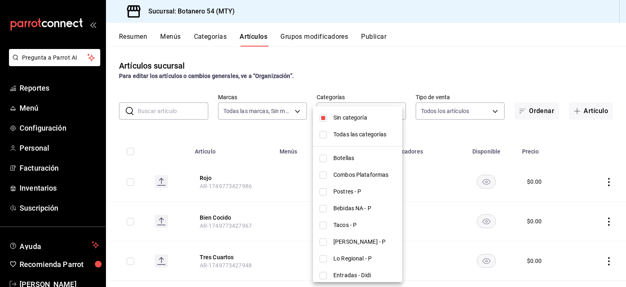
checkbox input "true"
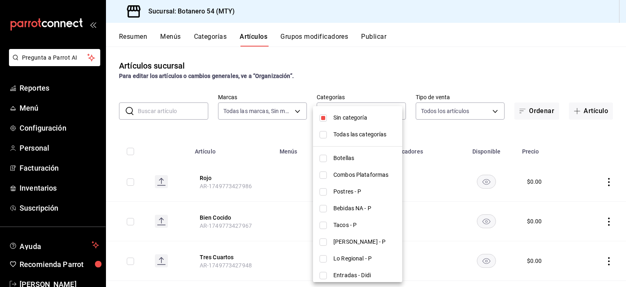
checkbox input "true"
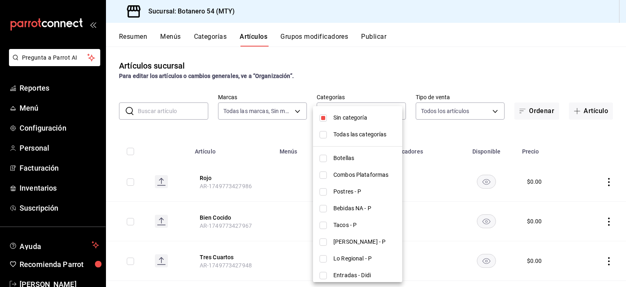
checkbox input "true"
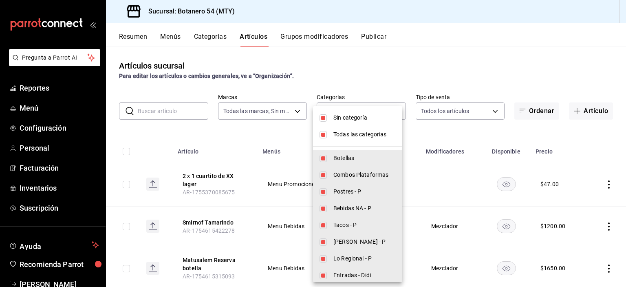
click at [379, 66] on div at bounding box center [313, 143] width 626 height 287
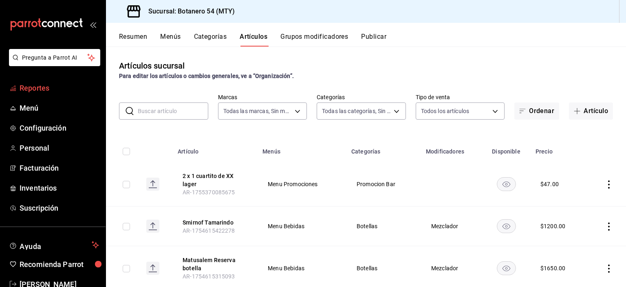
click at [35, 90] on span "Reportes" at bounding box center [59, 87] width 79 height 11
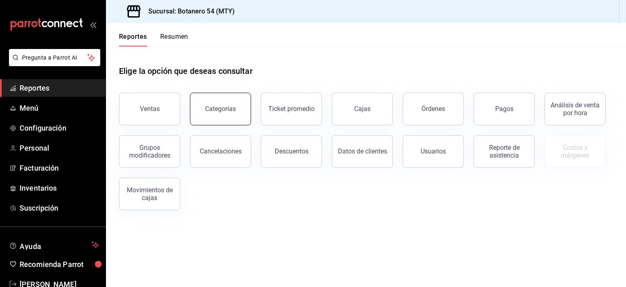
click at [224, 110] on div "Categorías" at bounding box center [220, 109] width 31 height 8
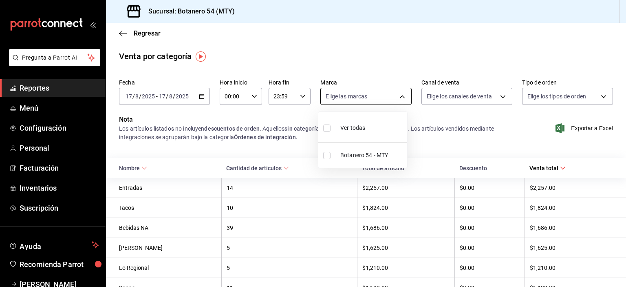
click at [398, 96] on body "Pregunta a Parrot AI Reportes Menú Configuración Personal Facturación Inventari…" at bounding box center [313, 143] width 626 height 287
click at [398, 96] on div at bounding box center [313, 143] width 626 height 287
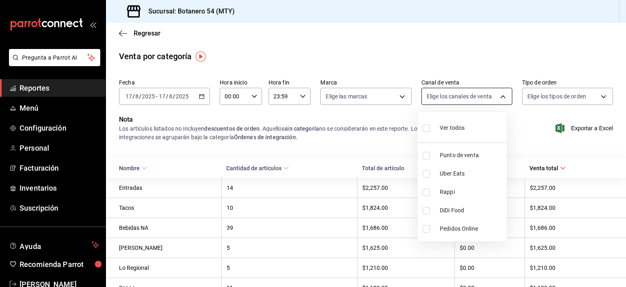
click at [499, 96] on body "Pregunta a Parrot AI Reportes Menú Configuración Personal Facturación Inventari…" at bounding box center [313, 143] width 626 height 287
click at [499, 96] on div at bounding box center [313, 143] width 626 height 287
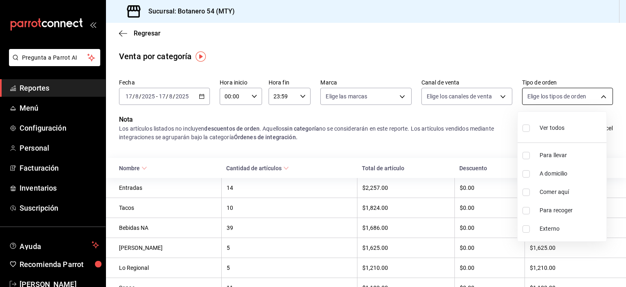
click at [596, 96] on body "Pregunta a Parrot AI Reportes Menú Configuración Personal Facturación Inventari…" at bounding box center [313, 143] width 626 height 287
click at [600, 96] on div at bounding box center [313, 143] width 626 height 287
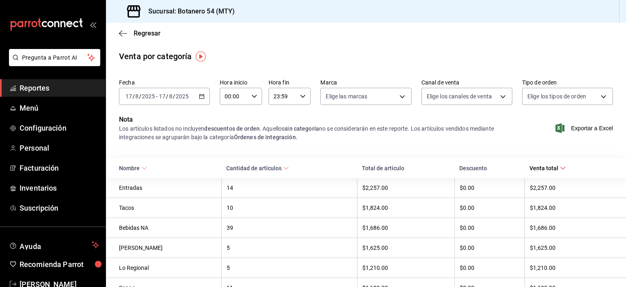
click at [204, 95] on div "[DATE] [DATE] - [DATE] [DATE]" at bounding box center [164, 96] width 91 height 17
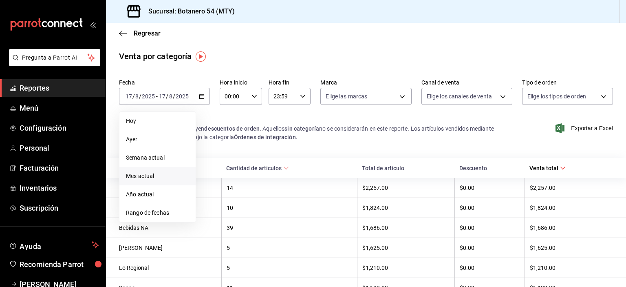
click at [150, 177] on span "Mes actual" at bounding box center [157, 176] width 63 height 9
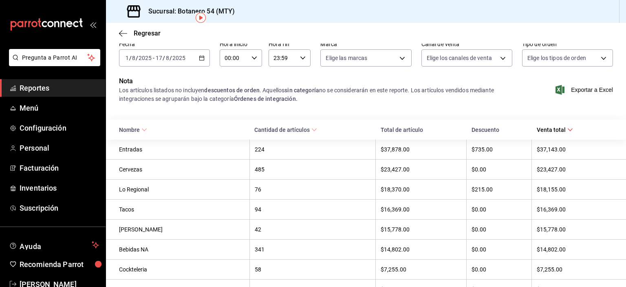
scroll to position [38, 0]
click at [221, 196] on th "Lo Regional" at bounding box center [177, 190] width 143 height 20
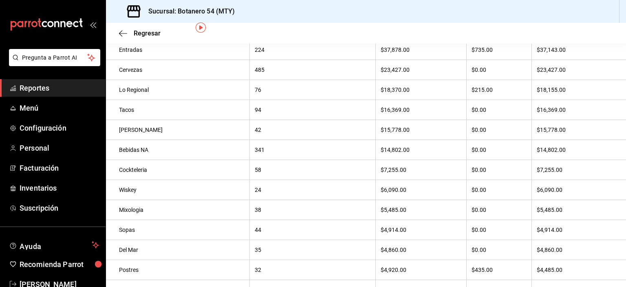
scroll to position [0, 0]
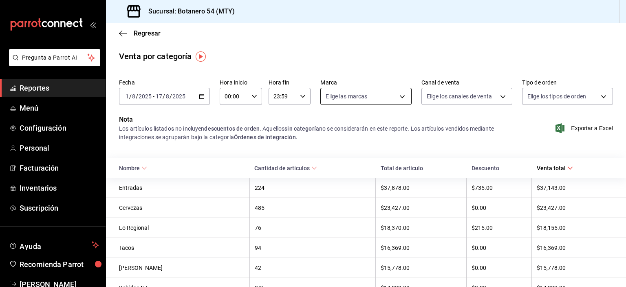
click at [399, 103] on body "Pregunta a Parrot AI Reportes Menú Configuración Personal Facturación Inventari…" at bounding box center [313, 143] width 626 height 287
click at [401, 99] on div at bounding box center [313, 143] width 626 height 287
click at [494, 99] on body "Pregunta a Parrot AI Reportes Menú Configuración Personal Facturación Inventari…" at bounding box center [313, 143] width 626 height 287
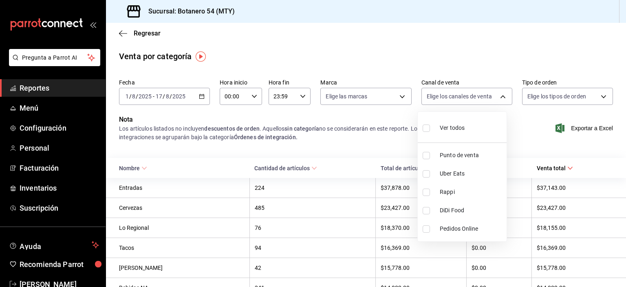
click at [495, 99] on div at bounding box center [313, 143] width 626 height 287
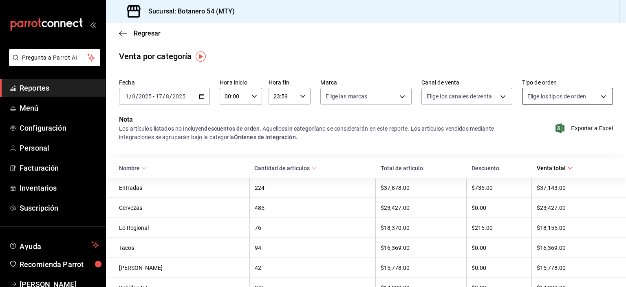
click at [599, 98] on body "Pregunta a Parrot AI Reportes Menú Configuración Personal Facturación Inventari…" at bounding box center [313, 143] width 626 height 287
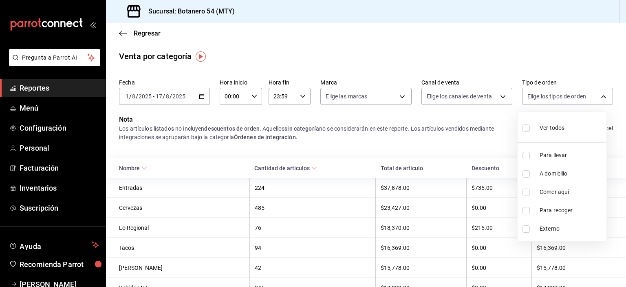
click at [601, 99] on div at bounding box center [313, 143] width 626 height 287
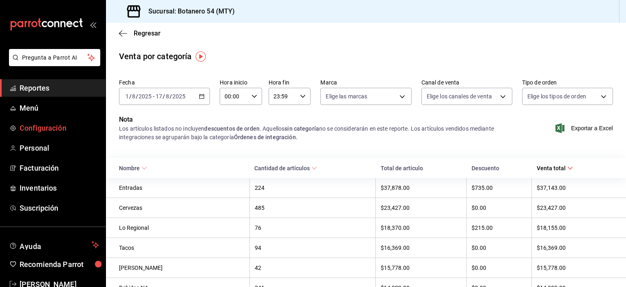
click at [33, 128] on span "Configuración" at bounding box center [59, 127] width 79 height 11
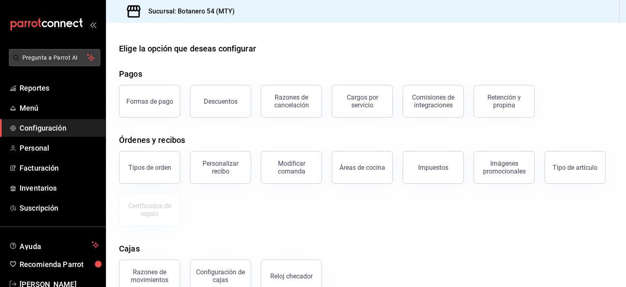
click at [63, 61] on span "Pregunta a Parrot AI" at bounding box center [54, 57] width 65 height 9
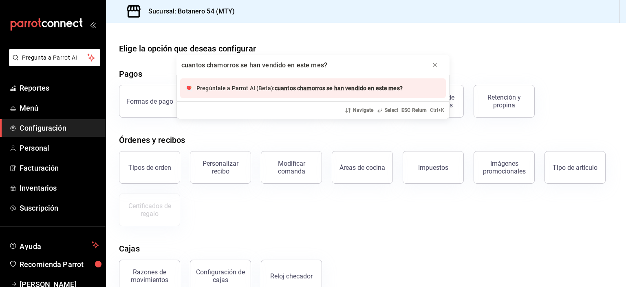
type input "cuantos chamorros se han vendido en este mes?"
click at [295, 91] on span "cuantos chamorros se han vendido en este mes?" at bounding box center [339, 88] width 128 height 7
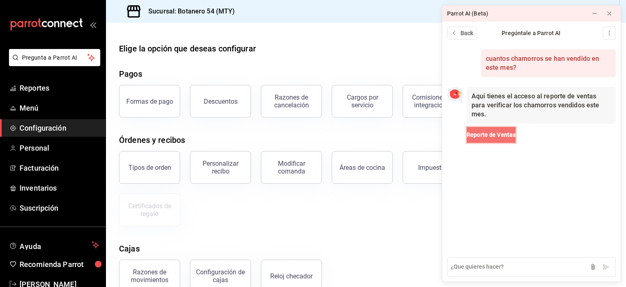
click at [494, 130] on span "Reporte de Ventas" at bounding box center [491, 134] width 49 height 9
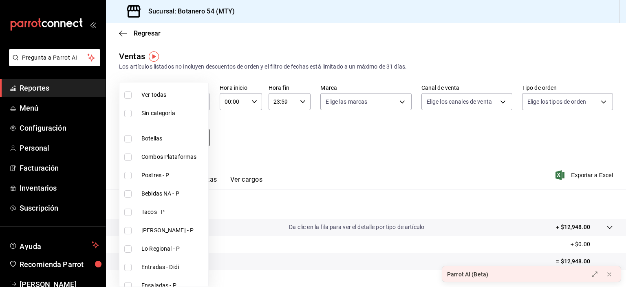
click at [201, 138] on body "Pregunta a Parrot AI Reportes Menú Configuración Personal Facturación Inventari…" at bounding box center [313, 143] width 626 height 287
click at [126, 249] on input "checkbox" at bounding box center [127, 248] width 7 height 7
checkbox input "true"
type input "4457b5ea-cc0e-486a-8a8e-b160096716f5"
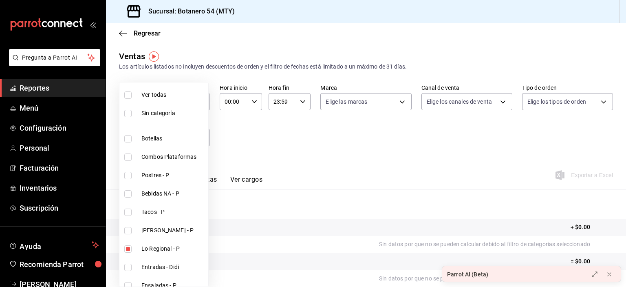
click at [267, 132] on div at bounding box center [313, 143] width 626 height 287
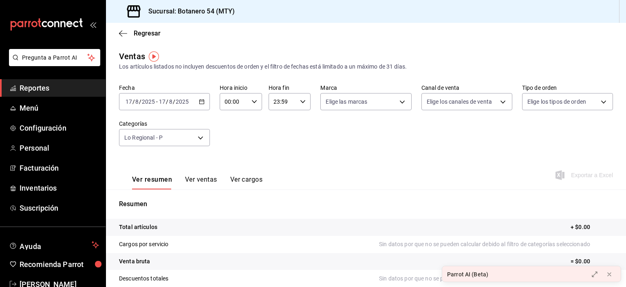
click at [199, 102] on \(Stroke\) "button" at bounding box center [201, 101] width 5 height 4
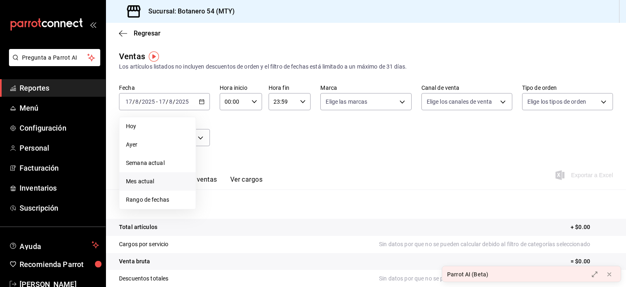
click at [150, 181] on span "Mes actual" at bounding box center [157, 181] width 63 height 9
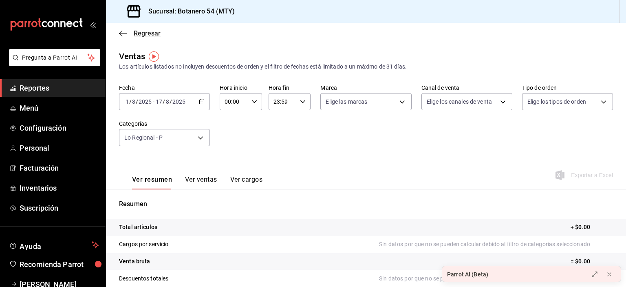
click at [122, 33] on icon "button" at bounding box center [123, 33] width 8 height 7
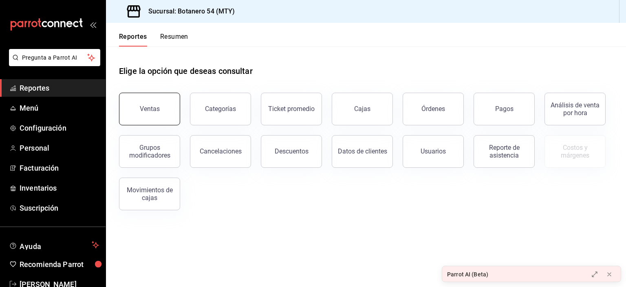
click at [158, 112] on div "Ventas" at bounding box center [150, 109] width 20 height 8
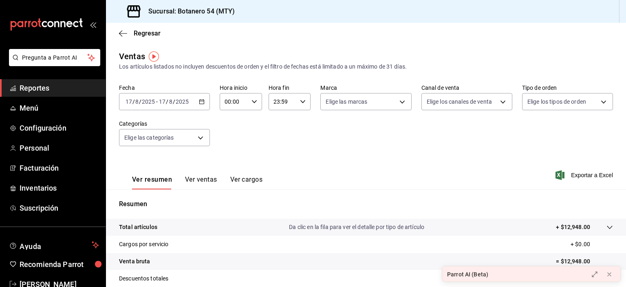
click at [203, 102] on \(Stroke\) "button" at bounding box center [201, 101] width 5 height 4
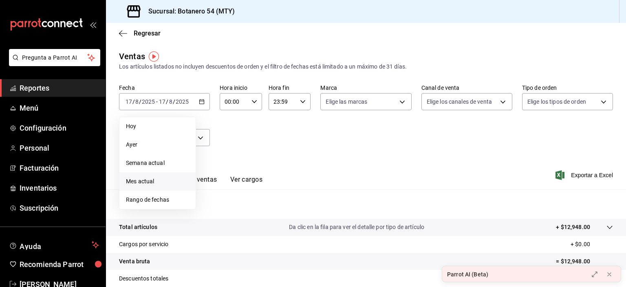
click at [150, 183] on span "Mes actual" at bounding box center [157, 181] width 63 height 9
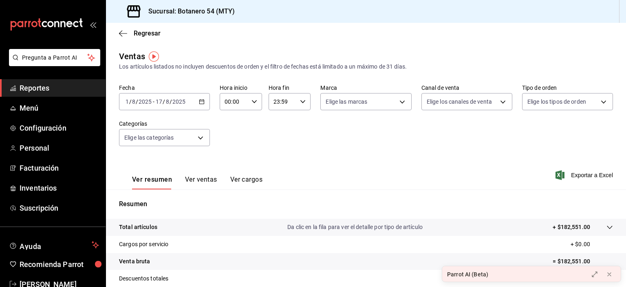
click at [361, 226] on p "Da clic en la fila para ver el detalle por tipo de artículo" at bounding box center [354, 227] width 135 height 9
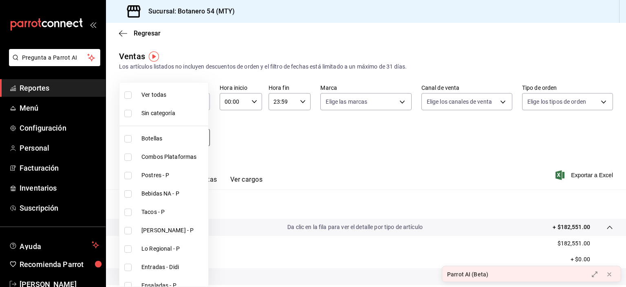
click at [201, 139] on body "Pregunta a Parrot AI Reportes Menú Configuración Personal Facturación Inventari…" at bounding box center [313, 143] width 626 height 287
click at [152, 249] on span "Lo Regional - P" at bounding box center [173, 248] width 64 height 9
type input "4457b5ea-cc0e-486a-8a8e-b160096716f5"
checkbox input "true"
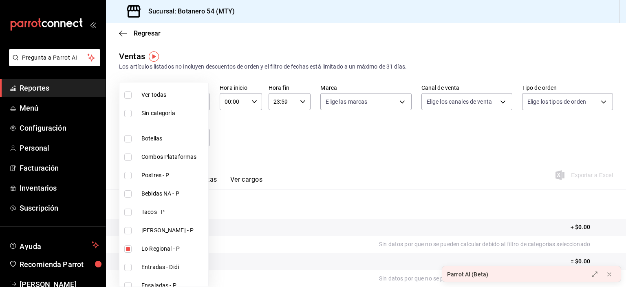
click at [332, 145] on div at bounding box center [313, 143] width 626 height 287
click at [200, 138] on body "Pregunta a Parrot AI Reportes Menú Configuración Personal Facturación Inventari…" at bounding box center [313, 143] width 626 height 287
click at [128, 93] on input "checkbox" at bounding box center [127, 94] width 7 height 7
checkbox input "true"
type input "91eebea4-4a99-491e-8e81-89d3fefdab82,b5676ef6-3d4a-4a05-be69-58a127acccf1,e615b…"
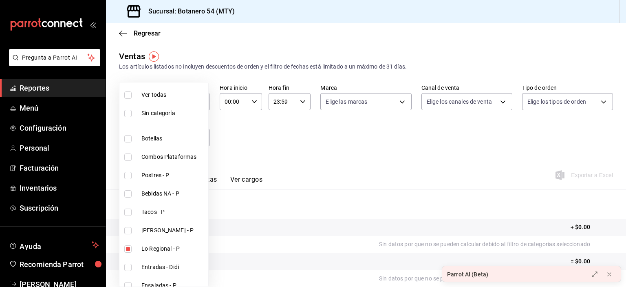
checkbox input "true"
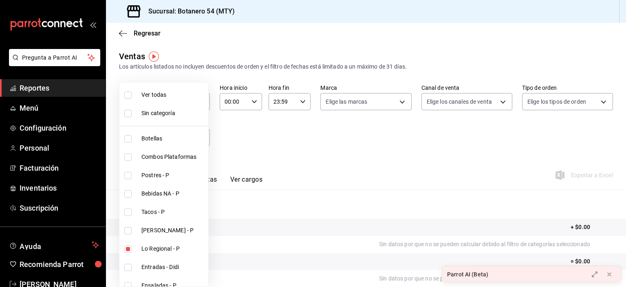
checkbox input "true"
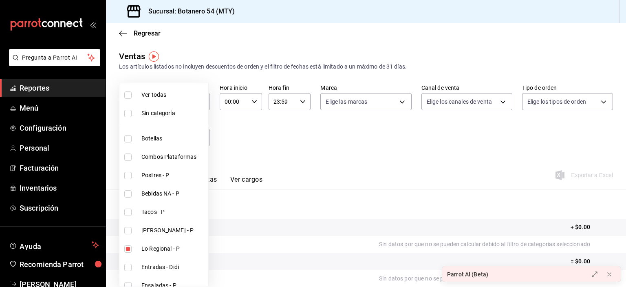
checkbox input "true"
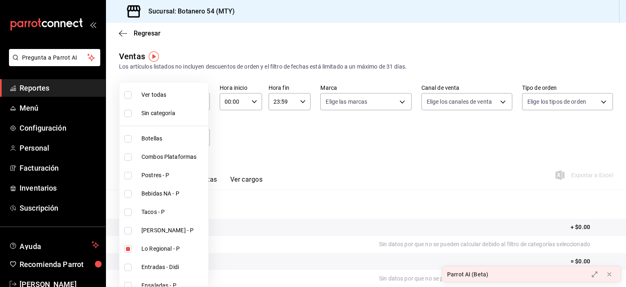
checkbox input "true"
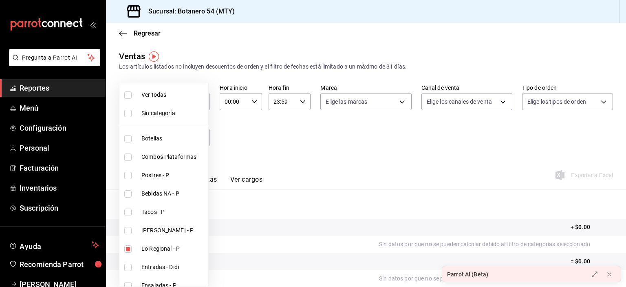
checkbox input "true"
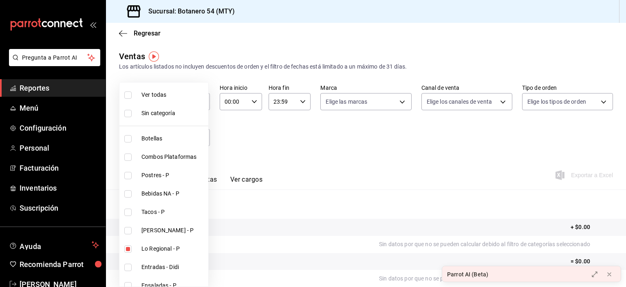
checkbox input "true"
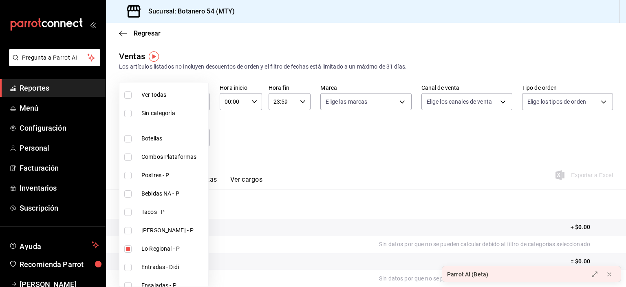
checkbox input "true"
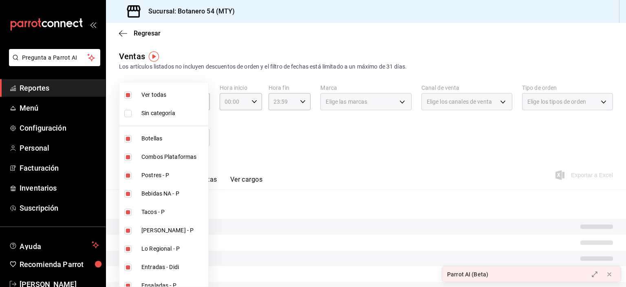
click at [129, 115] on input "checkbox" at bounding box center [127, 113] width 7 height 7
checkbox input "true"
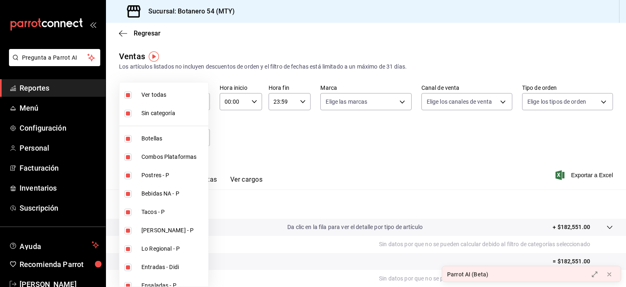
click at [121, 31] on div at bounding box center [313, 143] width 626 height 287
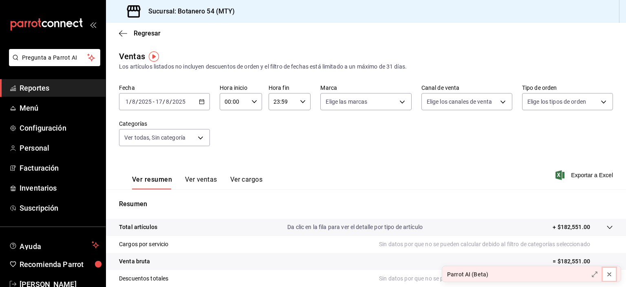
click at [610, 275] on icon at bounding box center [609, 273] width 3 height 3
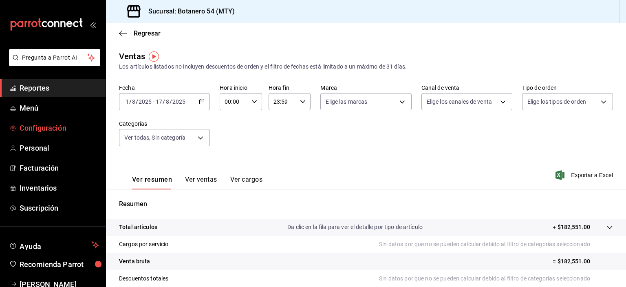
click at [60, 128] on span "Configuración" at bounding box center [59, 127] width 79 height 11
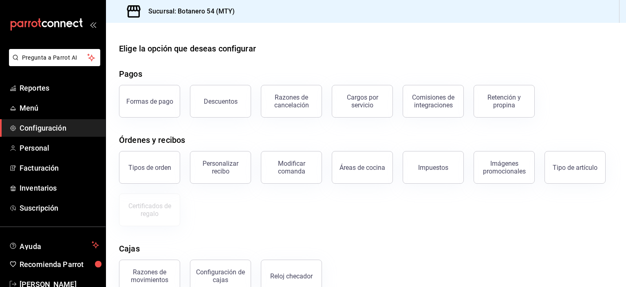
scroll to position [21, 0]
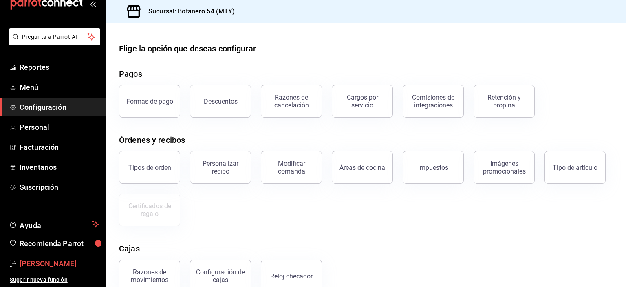
click at [75, 262] on span "[PERSON_NAME]" at bounding box center [59, 263] width 79 height 11
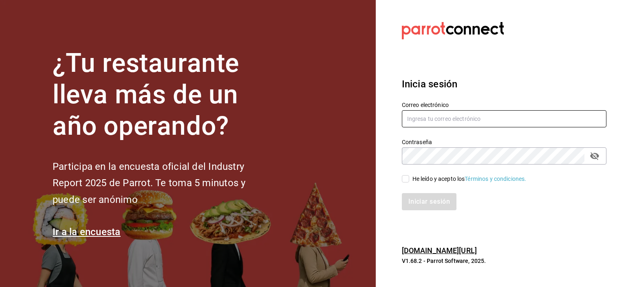
click at [416, 119] on input "text" at bounding box center [504, 118] width 205 height 17
type input "[EMAIL_ADDRESS][DOMAIN_NAME]"
click at [405, 181] on input "He leído y acepto los Términos y condiciones." at bounding box center [405, 178] width 7 height 7
checkbox input "true"
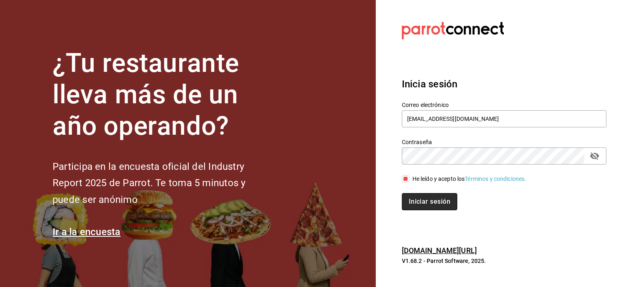
click at [432, 202] on button "Iniciar sesión" at bounding box center [429, 201] width 55 height 17
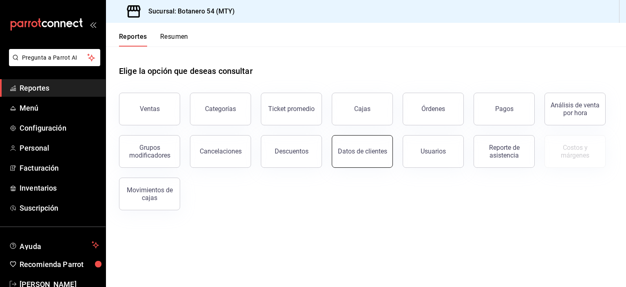
click at [383, 154] on div "Datos de clientes" at bounding box center [362, 151] width 49 height 8
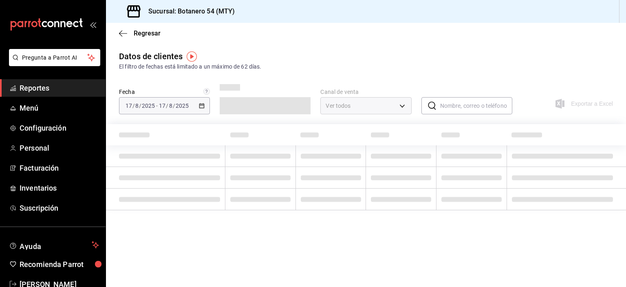
type input "PARROT,DIDI_FOOD,ONLINE"
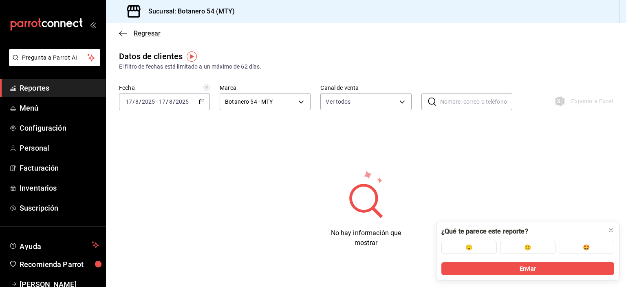
click at [122, 35] on icon "button" at bounding box center [120, 33] width 3 height 6
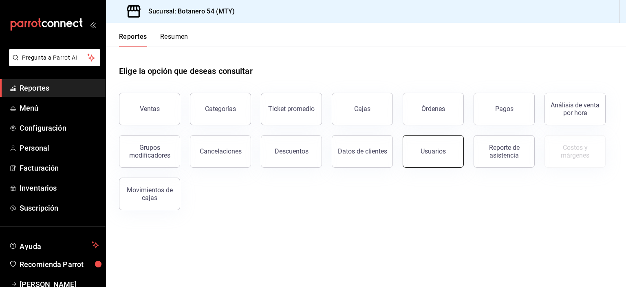
click at [442, 151] on div "Usuarios" at bounding box center [433, 151] width 25 height 8
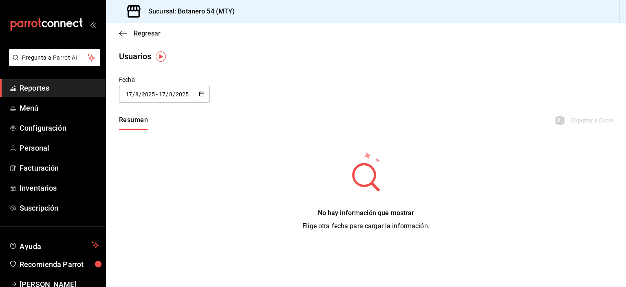
click at [121, 32] on icon "button" at bounding box center [123, 33] width 8 height 7
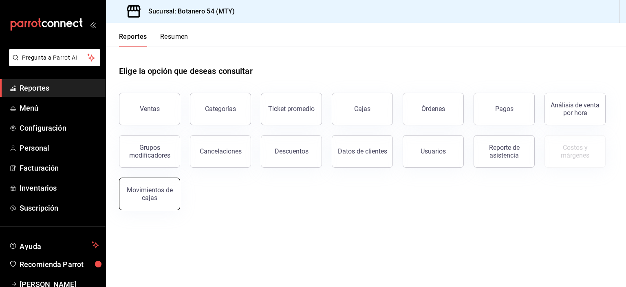
click at [144, 196] on div "Movimientos de cajas" at bounding box center [149, 193] width 51 height 15
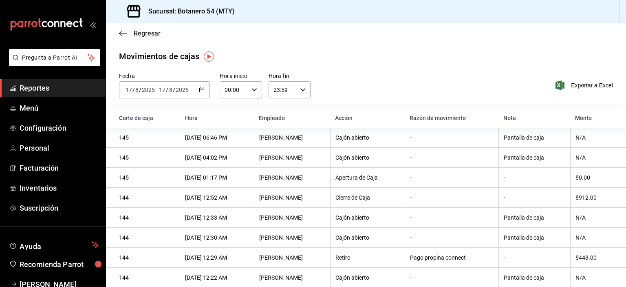
click at [121, 31] on icon "button" at bounding box center [123, 33] width 8 height 7
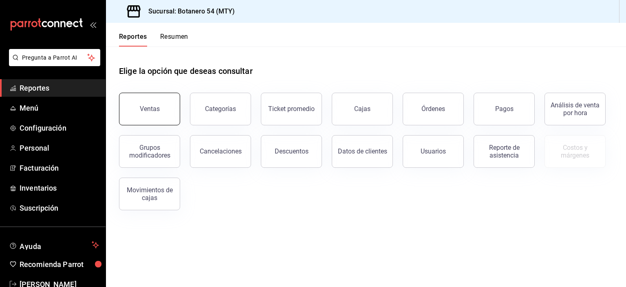
click at [161, 117] on button "Ventas" at bounding box center [149, 109] width 61 height 33
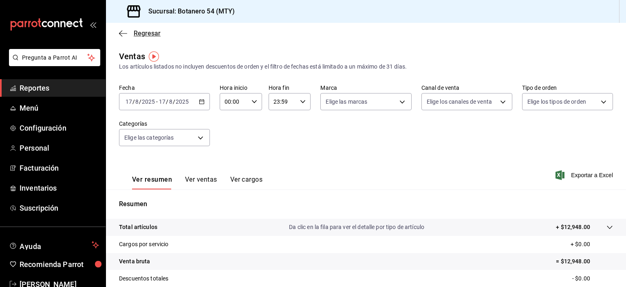
click at [123, 35] on icon "button" at bounding box center [123, 33] width 8 height 7
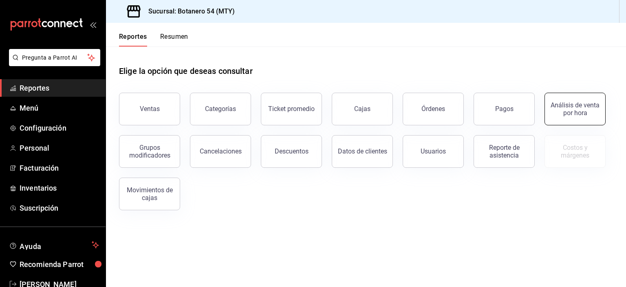
click at [567, 111] on div "Análisis de venta por hora" at bounding box center [575, 108] width 51 height 15
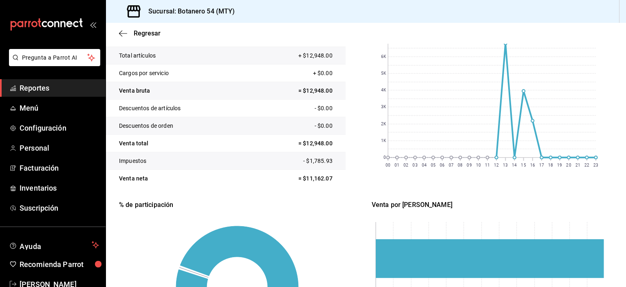
scroll to position [124, 0]
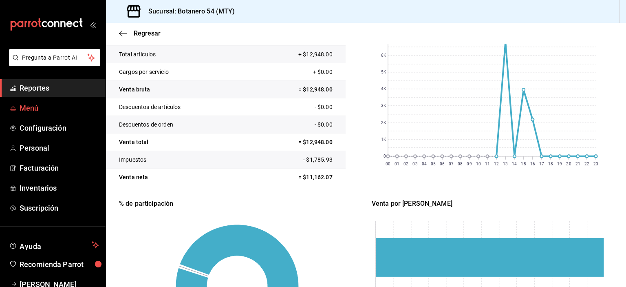
click at [42, 106] on span "Menú" at bounding box center [59, 107] width 79 height 11
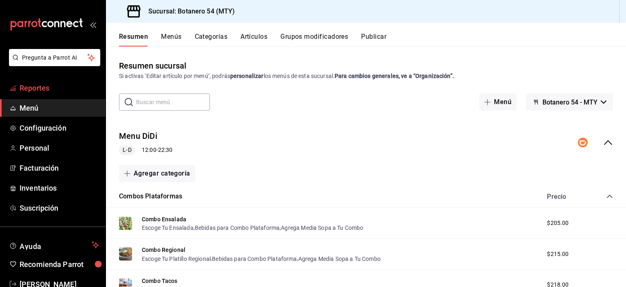
click at [40, 86] on span "Reportes" at bounding box center [59, 87] width 79 height 11
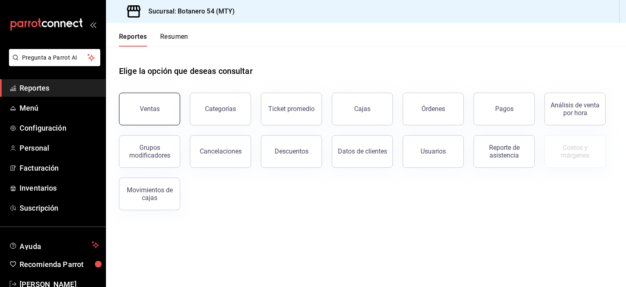
click at [154, 112] on div "Ventas" at bounding box center [150, 109] width 20 height 8
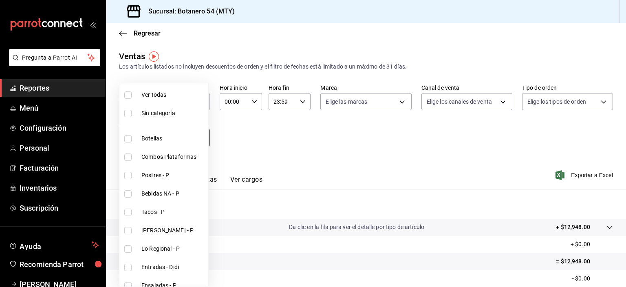
click at [201, 137] on body "Pregunta a Parrot AI Reportes Menú Configuración Personal Facturación Inventari…" at bounding box center [313, 143] width 626 height 287
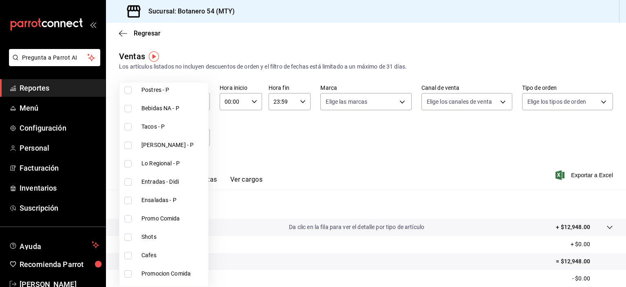
scroll to position [86, 0]
click at [172, 223] on li "Promo Comida" at bounding box center [163, 217] width 89 height 18
type input "79ed7580-db27-4131-94ca-7f1d04f9d488"
checkbox input "true"
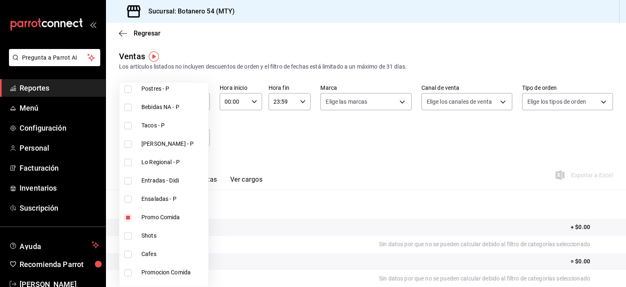
click at [283, 79] on div at bounding box center [313, 143] width 626 height 287
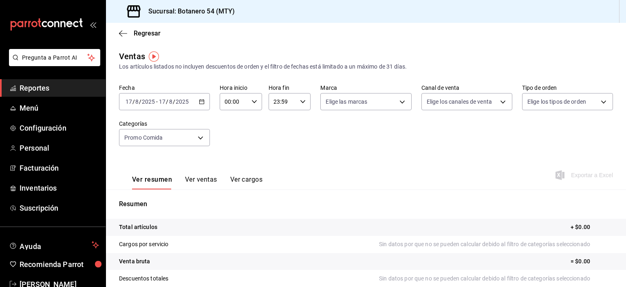
click at [201, 101] on icon "button" at bounding box center [202, 102] width 6 height 6
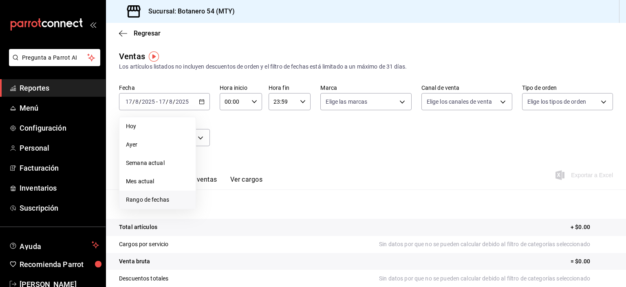
click at [157, 202] on span "Rango de fechas" at bounding box center [157, 199] width 63 height 9
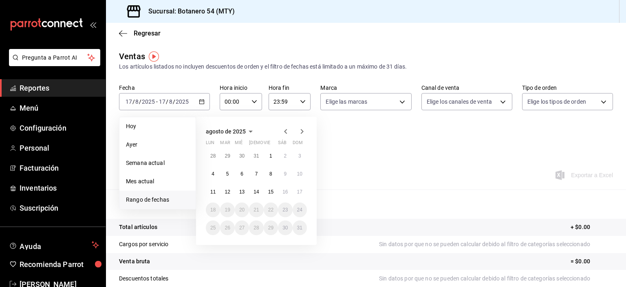
click at [284, 132] on icon "button" at bounding box center [286, 131] width 10 height 10
click at [286, 133] on icon "button" at bounding box center [285, 131] width 3 height 5
click at [214, 174] on abbr "2" at bounding box center [213, 174] width 3 height 6
click at [303, 133] on icon "button" at bounding box center [302, 131] width 10 height 10
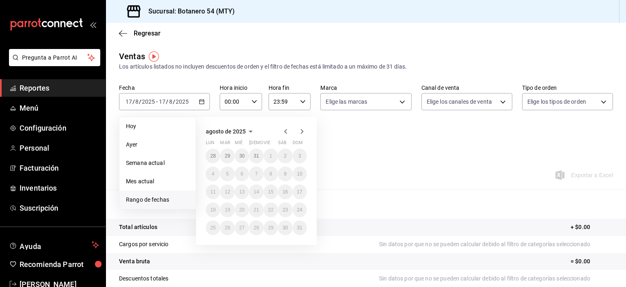
click at [284, 130] on icon "button" at bounding box center [286, 131] width 10 height 10
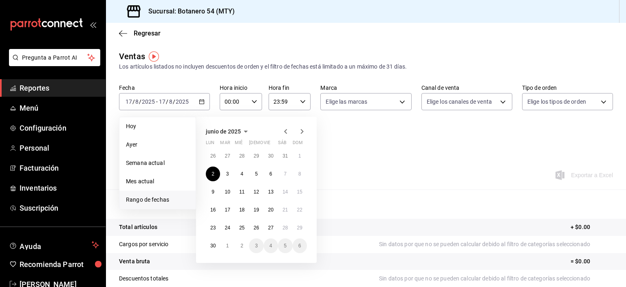
click at [301, 131] on icon "button" at bounding box center [302, 131] width 10 height 10
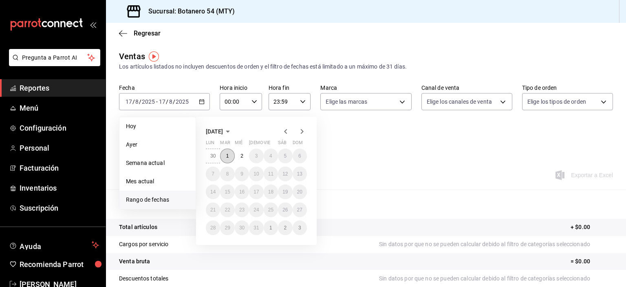
click at [229, 157] on button "1" at bounding box center [227, 155] width 14 height 15
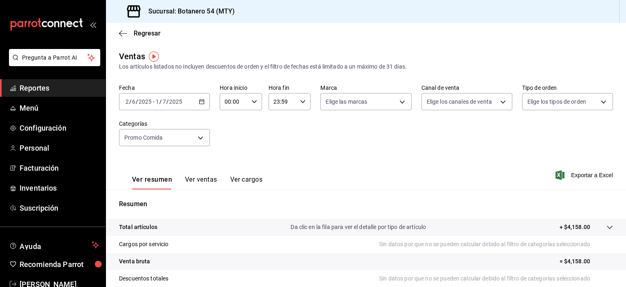
click at [202, 101] on icon "button" at bounding box center [202, 102] width 6 height 6
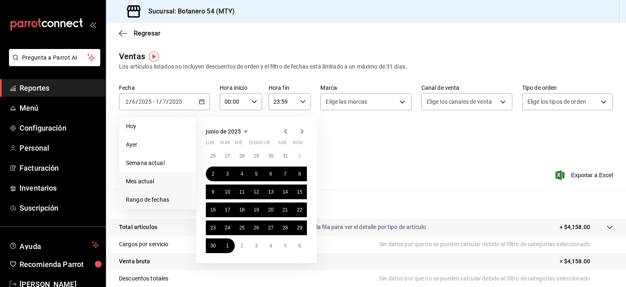
click at [141, 181] on span "Mes actual" at bounding box center [157, 181] width 63 height 9
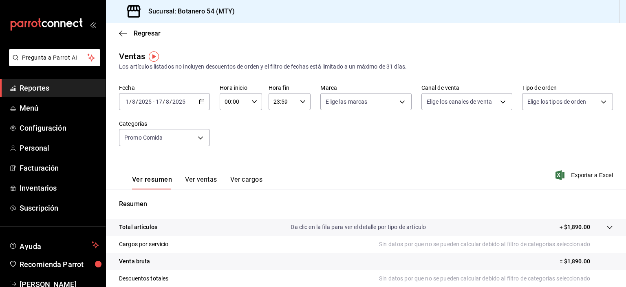
click at [313, 227] on p "Da clic en la fila para ver el detalle por tipo de artículo" at bounding box center [358, 227] width 135 height 9
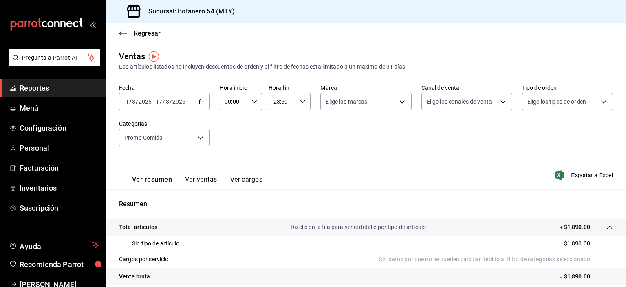
click at [199, 103] on icon "button" at bounding box center [202, 102] width 6 height 6
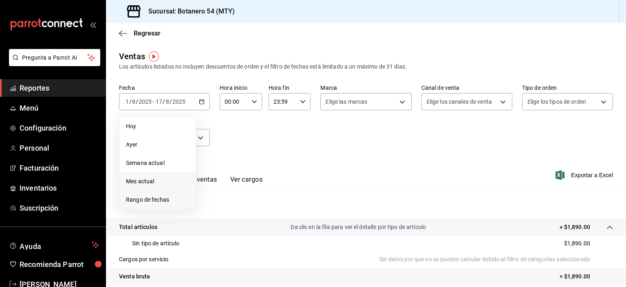
click at [164, 201] on span "Rango de fechas" at bounding box center [157, 199] width 63 height 9
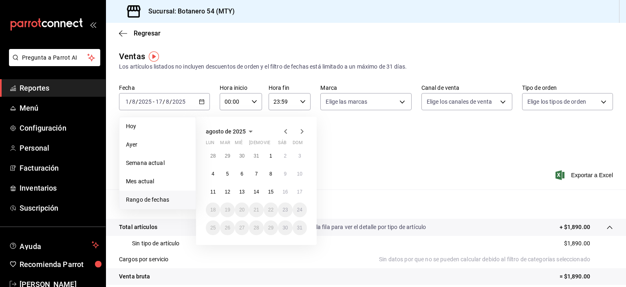
click at [284, 135] on icon "button" at bounding box center [286, 131] width 10 height 10
click at [228, 158] on abbr "1" at bounding box center [227, 156] width 3 height 6
click at [253, 232] on button "31" at bounding box center [256, 227] width 14 height 15
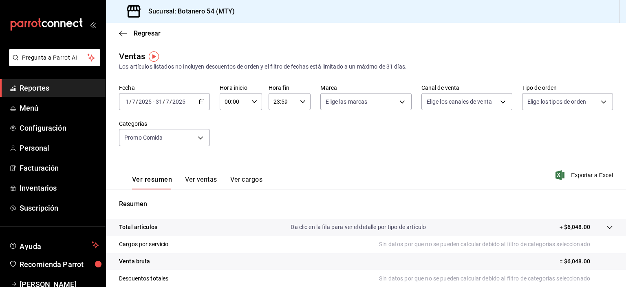
click at [203, 102] on \(Stroke\) "button" at bounding box center [201, 101] width 5 height 4
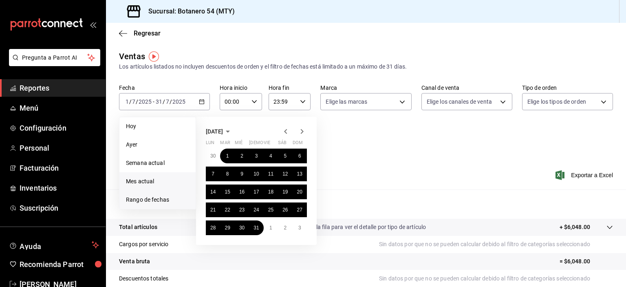
click at [147, 179] on span "Mes actual" at bounding box center [157, 181] width 63 height 9
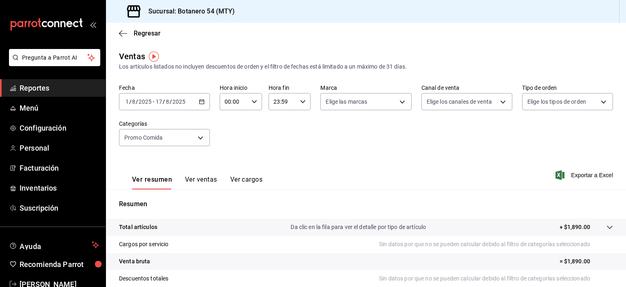
click at [201, 104] on icon "button" at bounding box center [202, 102] width 6 height 6
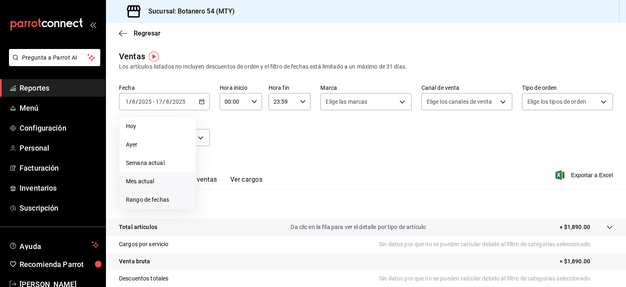
click at [152, 199] on span "Rango de fechas" at bounding box center [157, 199] width 63 height 9
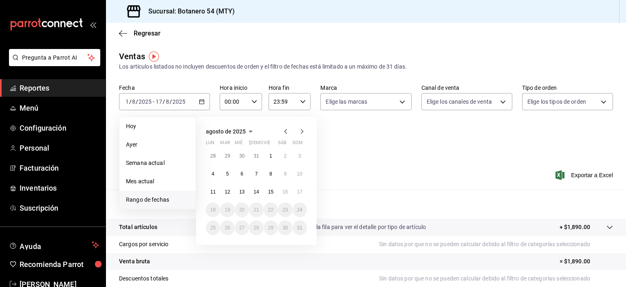
click at [285, 131] on icon "button" at bounding box center [285, 131] width 3 height 5
click at [215, 175] on button "2" at bounding box center [213, 173] width 14 height 15
click at [214, 247] on abbr "30" at bounding box center [212, 246] width 5 height 6
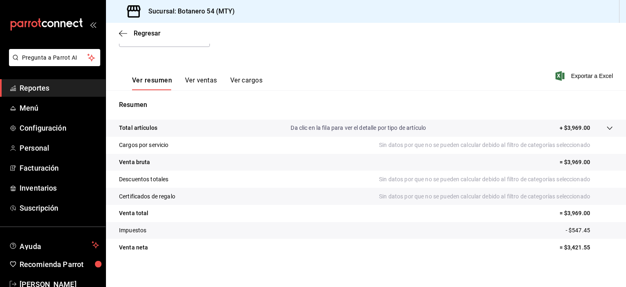
scroll to position [104, 0]
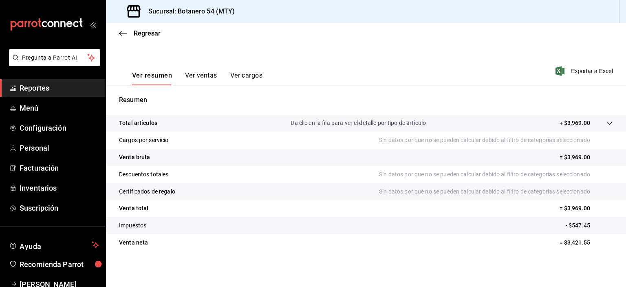
click at [358, 123] on p "Da clic en la fila para ver el detalle por tipo de artículo" at bounding box center [358, 123] width 135 height 9
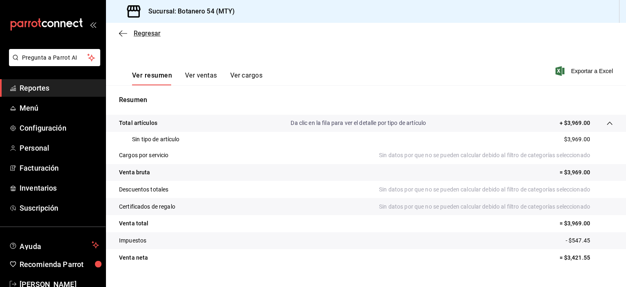
click at [121, 32] on icon "button" at bounding box center [123, 33] width 8 height 7
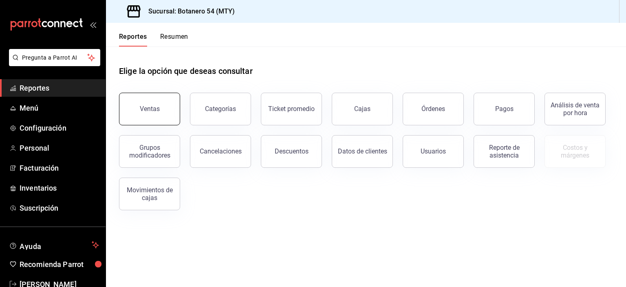
click at [161, 111] on button "Ventas" at bounding box center [149, 109] width 61 height 33
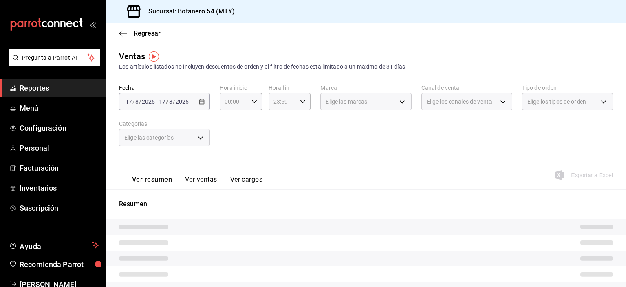
click at [201, 138] on div "Elige las categorías" at bounding box center [164, 137] width 91 height 17
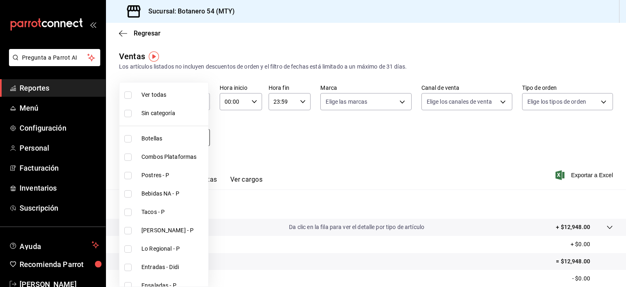
click at [201, 138] on body "Pregunta a Parrot AI Reportes Menú Configuración Personal Facturación Inventari…" at bounding box center [313, 143] width 626 height 287
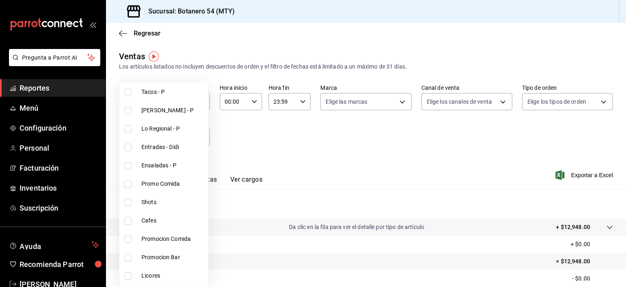
scroll to position [121, 0]
click at [178, 238] on span "Promocion Comida" at bounding box center [173, 238] width 64 height 9
type input "cce97d1f-2ec4-4b28-94d3-f9e971ff552e"
checkbox input "true"
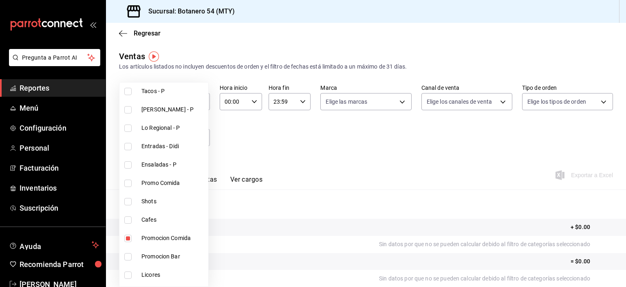
click at [255, 141] on div at bounding box center [313, 143] width 626 height 287
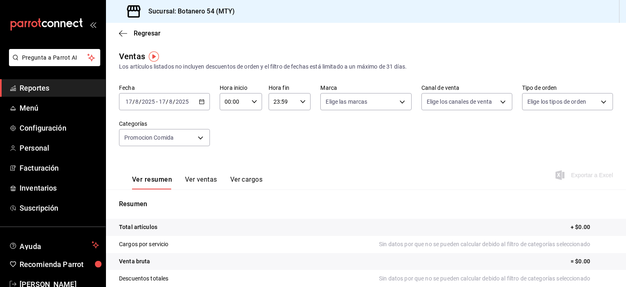
click at [201, 104] on \(Stroke\) "button" at bounding box center [201, 101] width 5 height 4
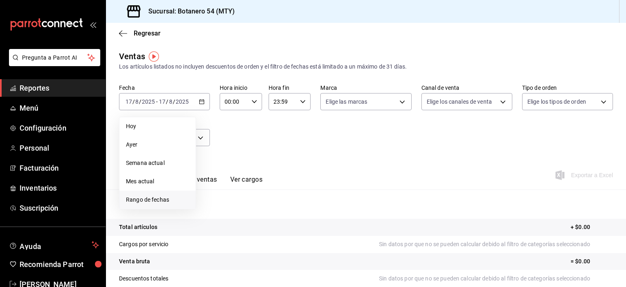
click at [161, 201] on span "Rango de fechas" at bounding box center [157, 199] width 63 height 9
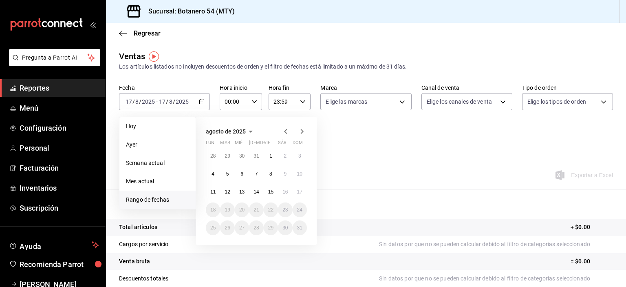
click at [160, 200] on span "Rango de fechas" at bounding box center [157, 199] width 63 height 9
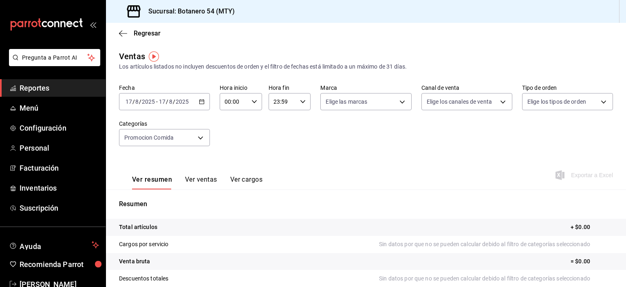
click at [201, 104] on \(Stroke\) "button" at bounding box center [201, 101] width 5 height 4
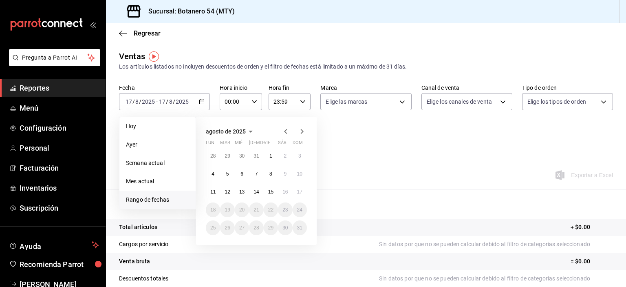
click at [285, 131] on icon "button" at bounding box center [285, 131] width 3 height 5
click at [284, 131] on icon "button" at bounding box center [286, 131] width 10 height 10
click at [285, 131] on icon "button" at bounding box center [286, 131] width 10 height 10
click at [257, 158] on button "1" at bounding box center [256, 155] width 14 height 15
click at [271, 232] on button "30" at bounding box center [271, 227] width 14 height 15
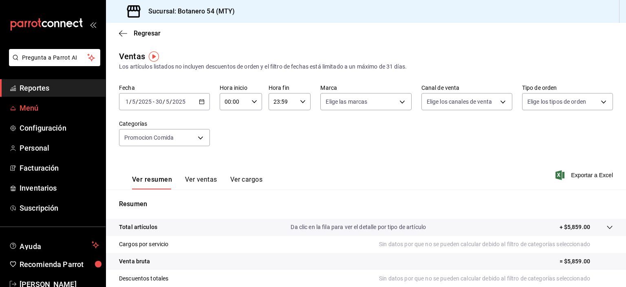
click at [32, 108] on span "Menú" at bounding box center [59, 107] width 79 height 11
